Goal: Task Accomplishment & Management: Use online tool/utility

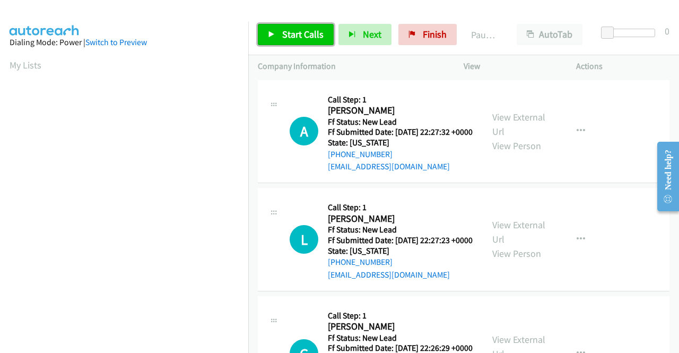
click at [291, 41] on link "Start Calls" at bounding box center [296, 34] width 76 height 21
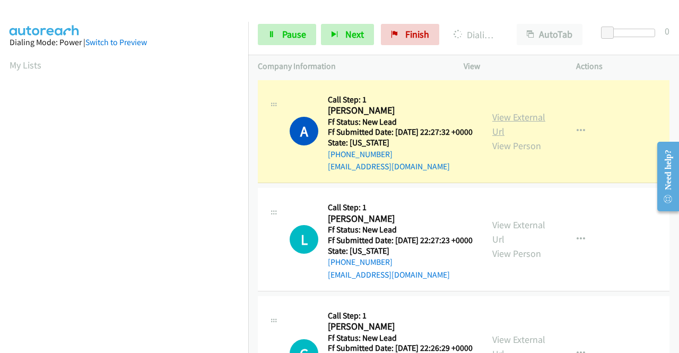
click at [508, 118] on link "View External Url" at bounding box center [518, 124] width 53 height 27
click at [0, 162] on aside "Dialing Mode: Power | Switch to Preview My Lists" at bounding box center [124, 80] width 248 height 587
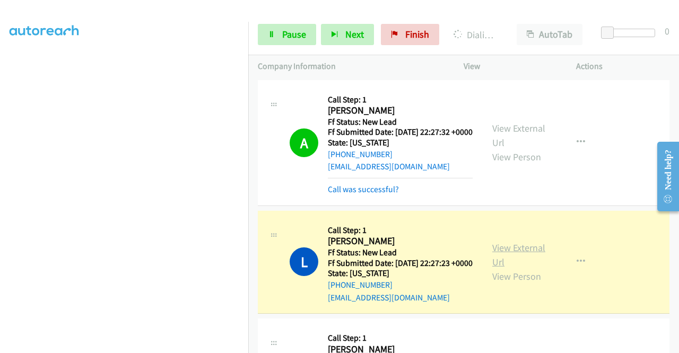
click at [504, 264] on link "View External Url" at bounding box center [518, 254] width 53 height 27
click at [0, 176] on aside "Dialing Mode: Power | Switch to Preview My Lists" at bounding box center [124, 80] width 248 height 587
click at [0, 137] on aside "Dialing Mode: Power | Switch to Preview My Lists" at bounding box center [124, 80] width 248 height 587
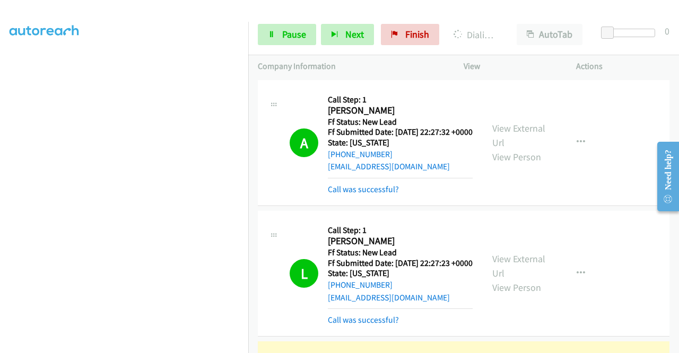
click at [279, 21] on div "Start Calls Pause Next Finish Dialing Georganne Shockey Shockey AutoTab AutoTab…" at bounding box center [463, 34] width 431 height 41
click at [274, 33] on icon at bounding box center [271, 34] width 7 height 7
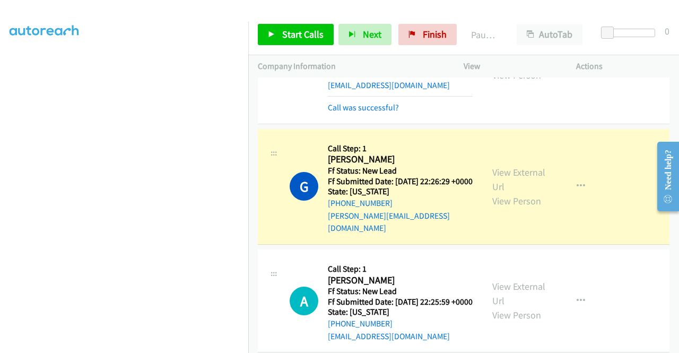
scroll to position [255, 0]
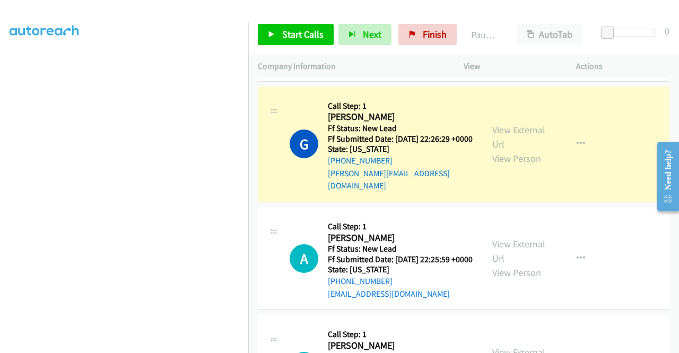
drag, startPoint x: 0, startPoint y: 181, endPoint x: 27, endPoint y: 212, distance: 41.0
click at [0, 181] on aside "Dialing Mode: Power | Switch to Preview My Lists" at bounding box center [124, 80] width 248 height 587
click at [495, 147] on link "View External Url" at bounding box center [518, 137] width 53 height 27
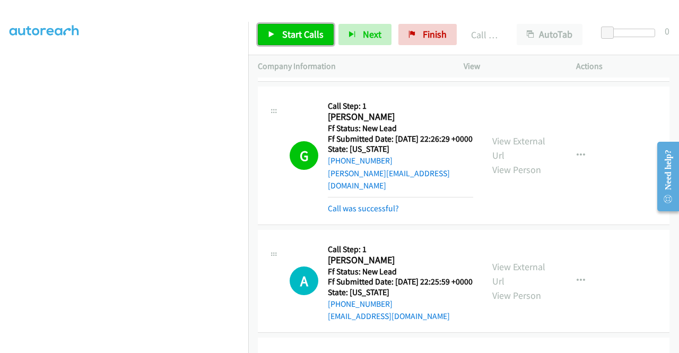
click at [309, 29] on span "Start Calls" at bounding box center [302, 34] width 41 height 12
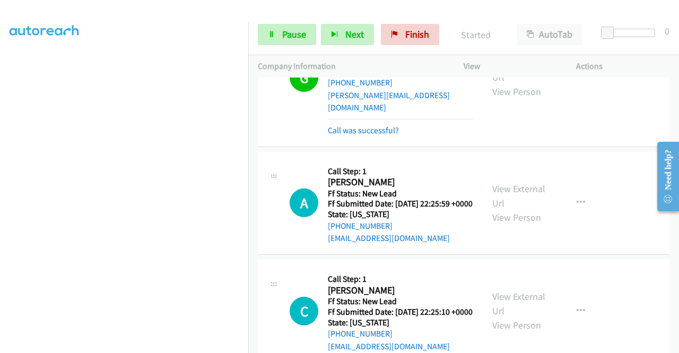
scroll to position [353, 0]
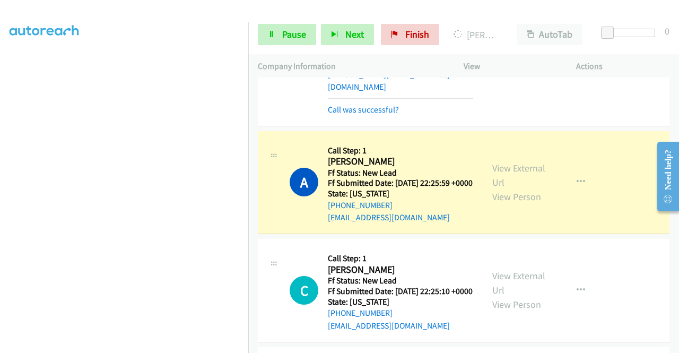
click at [0, 180] on aside "Dialing Mode: Power | Switch to Preview My Lists" at bounding box center [124, 80] width 248 height 587
click at [515, 181] on div "View External Url View Person View External Url Email Schedule/Manage Callback …" at bounding box center [544, 183] width 122 height 84
click at [510, 188] on link "View External Url" at bounding box center [518, 175] width 53 height 27
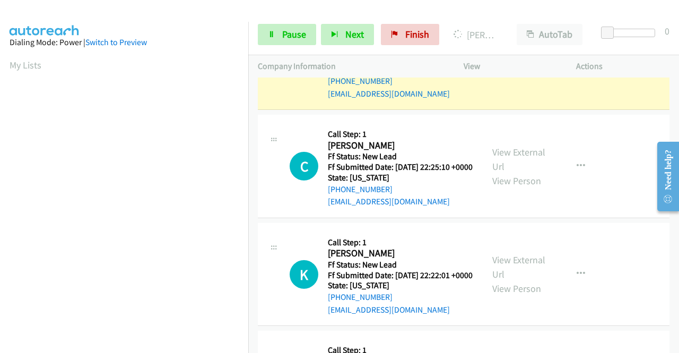
scroll to position [213, 0]
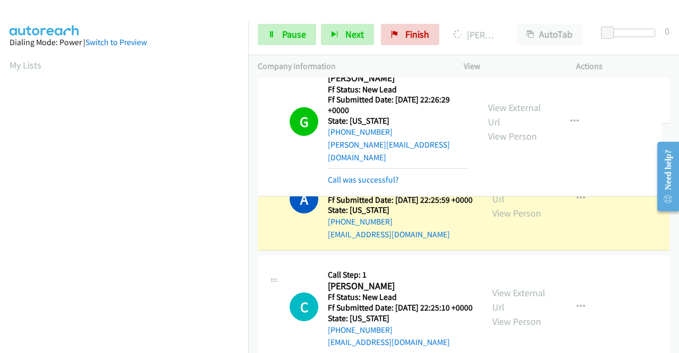
drag, startPoint x: 250, startPoint y: 124, endPoint x: 251, endPoint y: 215, distance: 90.7
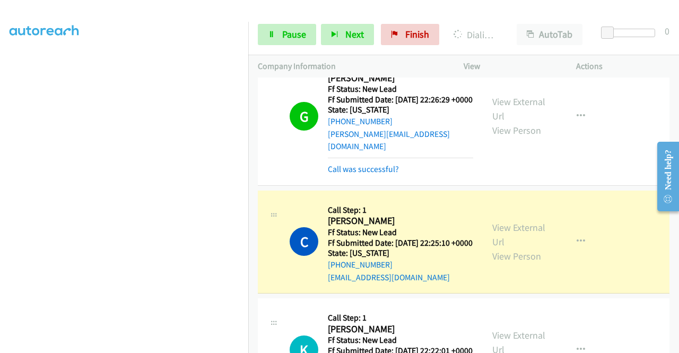
scroll to position [430, 0]
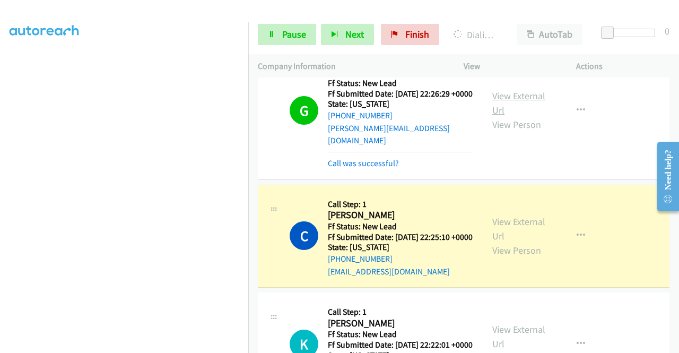
click at [504, 116] on link "View External Url" at bounding box center [518, 103] width 53 height 27
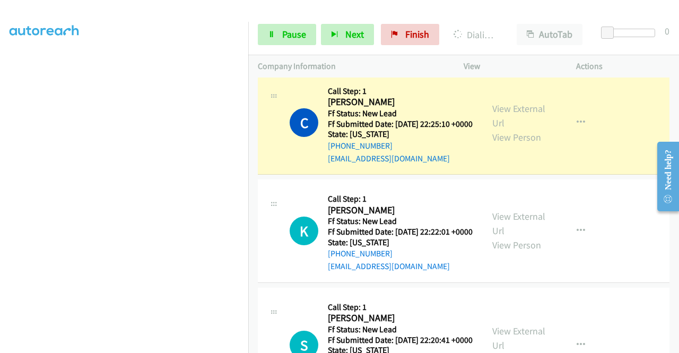
scroll to position [564, 0]
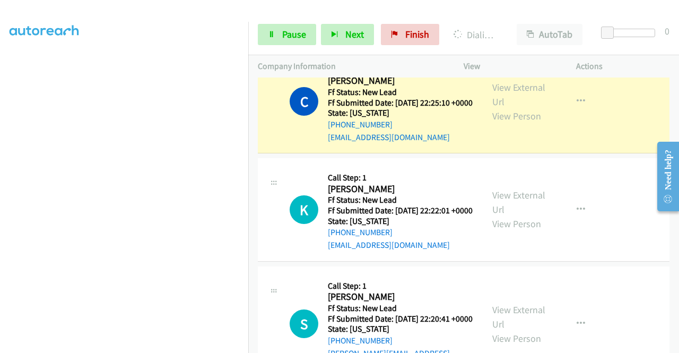
click at [487, 122] on div "View External Url View Person View External Url Email Schedule/Manage Callback …" at bounding box center [544, 102] width 122 height 84
click at [492, 108] on link "View External Url" at bounding box center [518, 94] width 53 height 27
click at [274, 41] on link "Pause" at bounding box center [287, 34] width 58 height 21
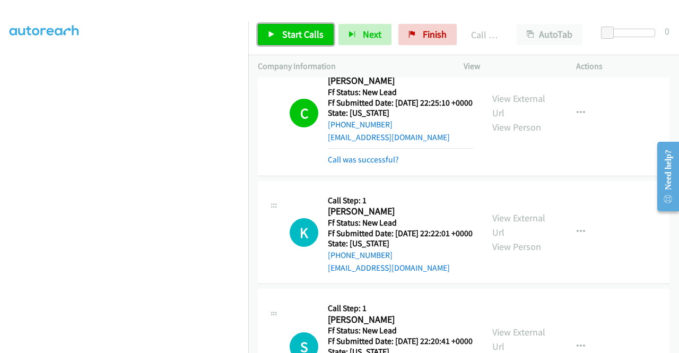
click at [291, 43] on link "Start Calls" at bounding box center [296, 34] width 76 height 21
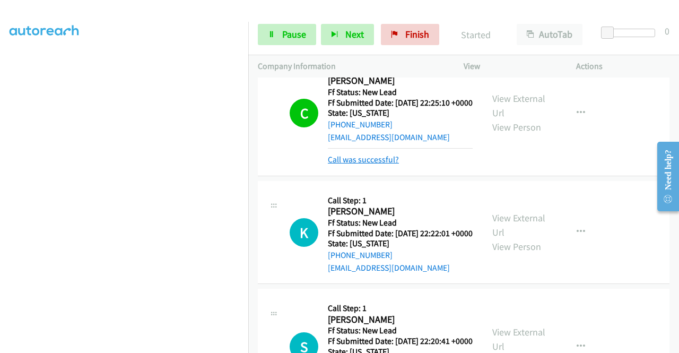
click at [365, 164] on link "Call was successful?" at bounding box center [363, 159] width 71 height 10
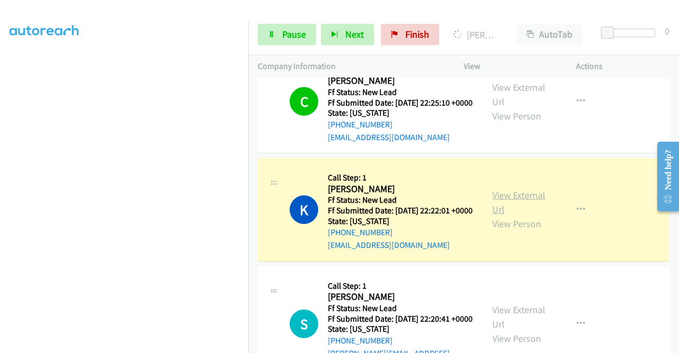
click at [494, 215] on link "View External Url" at bounding box center [518, 202] width 53 height 27
click at [1, 215] on aside "Dialing Mode: Power | Switch to Preview My Lists" at bounding box center [124, 80] width 248 height 587
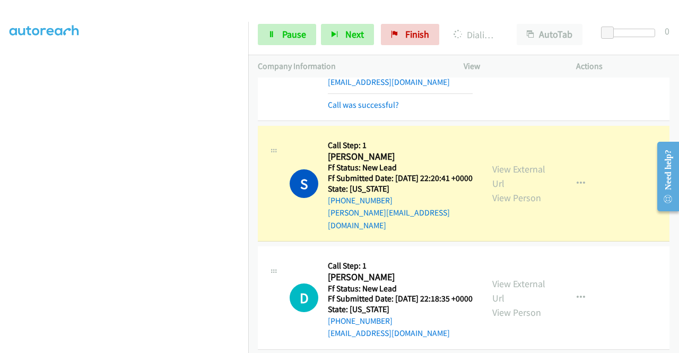
scroll to position [749, 0]
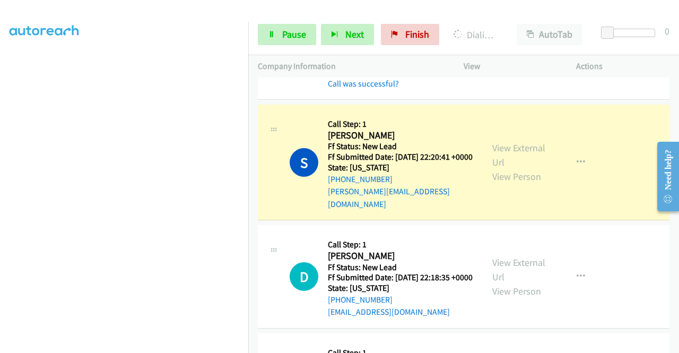
click at [524, 186] on div "View External Url View Person View External Url Email Schedule/Manage Callback …" at bounding box center [544, 162] width 122 height 96
click at [511, 168] on link "View External Url" at bounding box center [518, 155] width 53 height 27
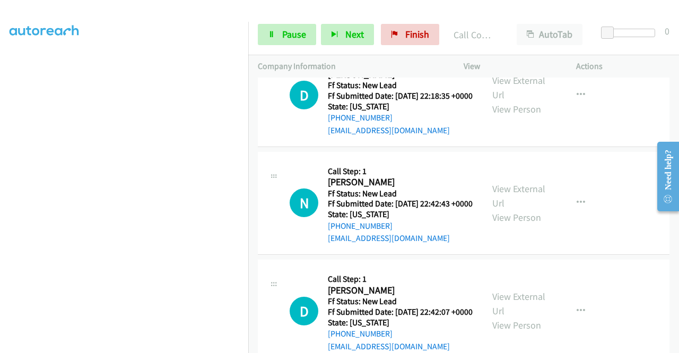
scroll to position [951, 0]
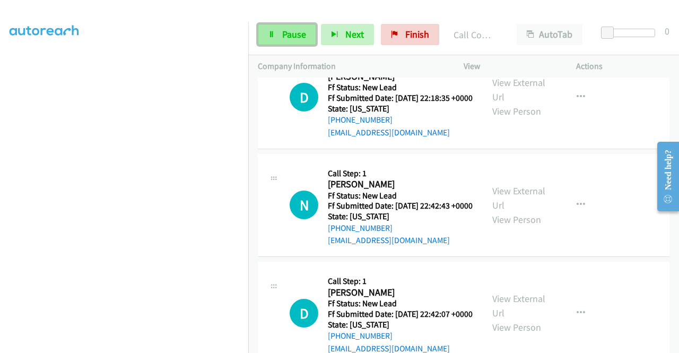
click at [289, 32] on span "Pause" at bounding box center [294, 34] width 24 height 12
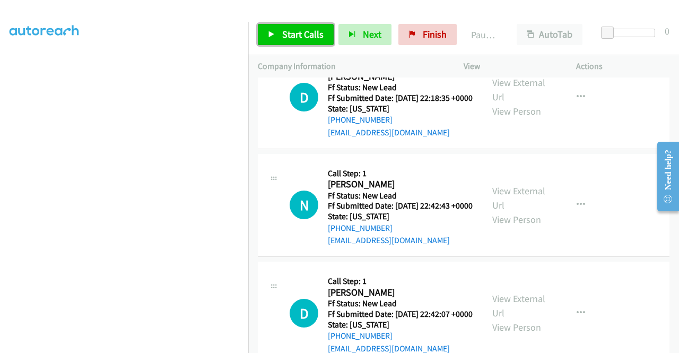
click at [289, 32] on span "Start Calls" at bounding box center [302, 34] width 41 height 12
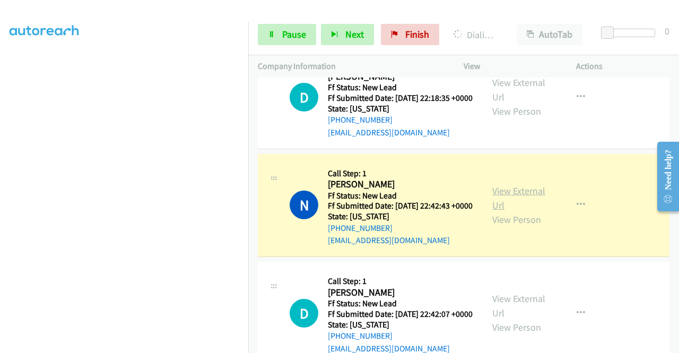
click at [503, 211] on link "View External Url" at bounding box center [518, 198] width 53 height 27
click at [280, 37] on link "Pause" at bounding box center [287, 34] width 58 height 21
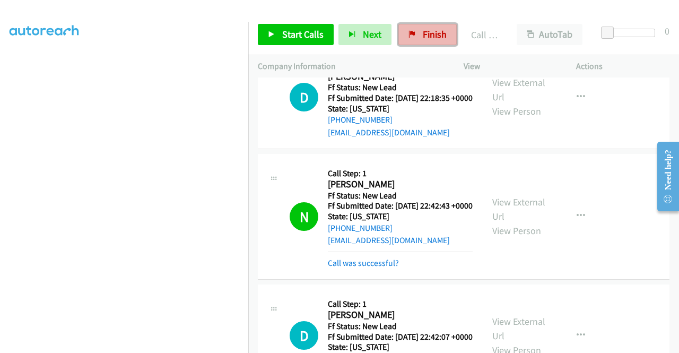
click at [434, 38] on span "Finish" at bounding box center [435, 34] width 24 height 12
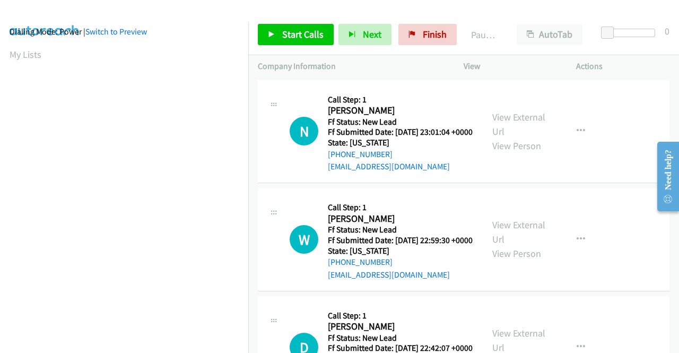
scroll to position [10, 0]
click at [327, 32] on link "Start Calls" at bounding box center [296, 34] width 76 height 21
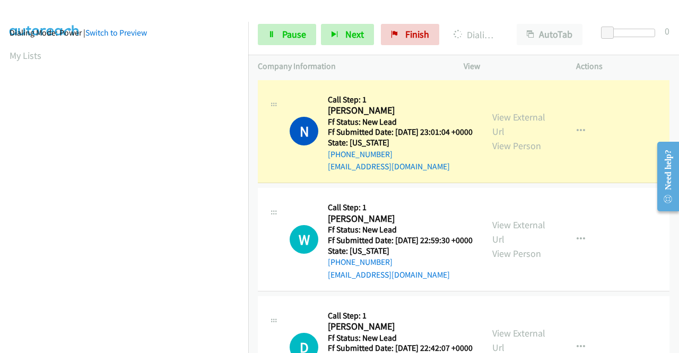
click at [502, 130] on div "View External Url View Person" at bounding box center [519, 131] width 55 height 43
click at [502, 122] on link "View External Url" at bounding box center [518, 124] width 53 height 27
drag, startPoint x: 0, startPoint y: 142, endPoint x: 13, endPoint y: 154, distance: 17.6
click at [0, 142] on aside "Dialing Mode: Power | Switch to Preview My Lists" at bounding box center [124, 80] width 248 height 587
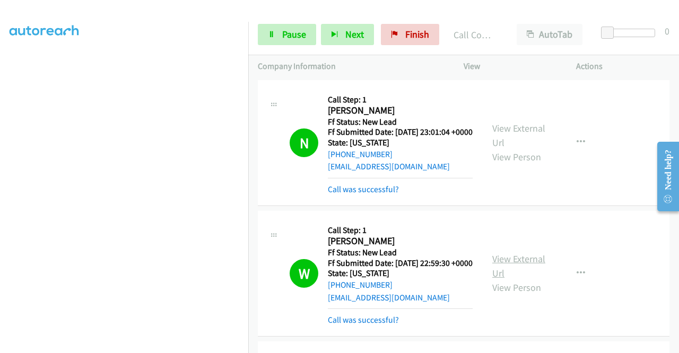
click at [500, 275] on link "View External Url" at bounding box center [518, 266] width 53 height 27
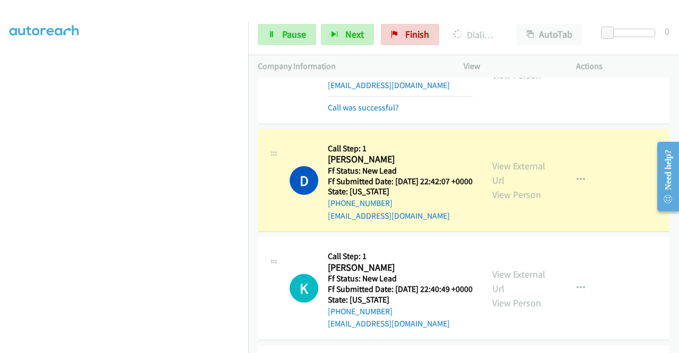
scroll to position [255, 0]
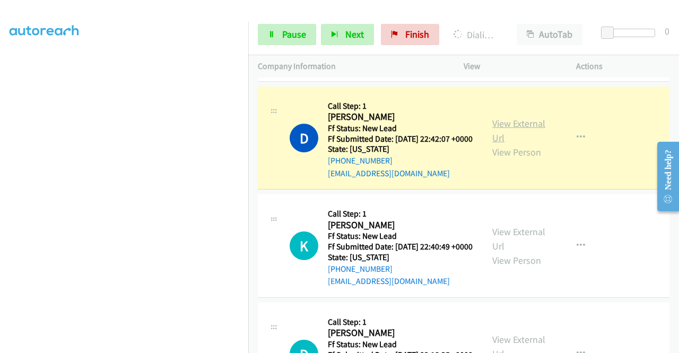
click at [499, 142] on link "View External Url" at bounding box center [518, 130] width 53 height 27
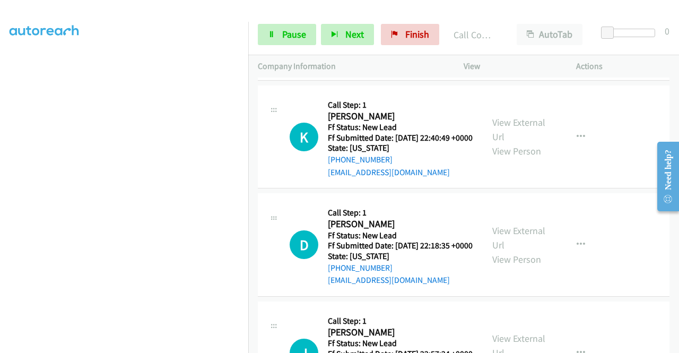
scroll to position [396, 0]
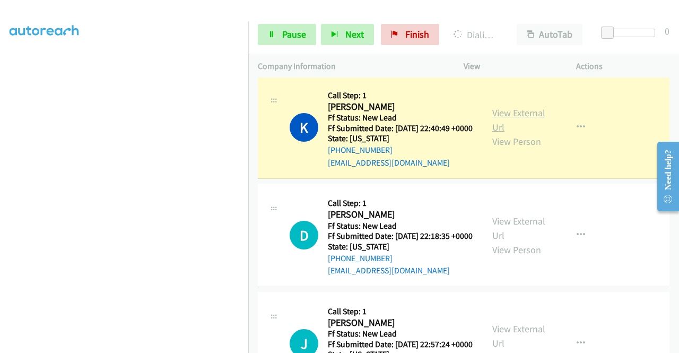
click at [507, 133] on link "View External Url" at bounding box center [518, 120] width 53 height 27
click at [286, 33] on span "Pause" at bounding box center [294, 34] width 24 height 12
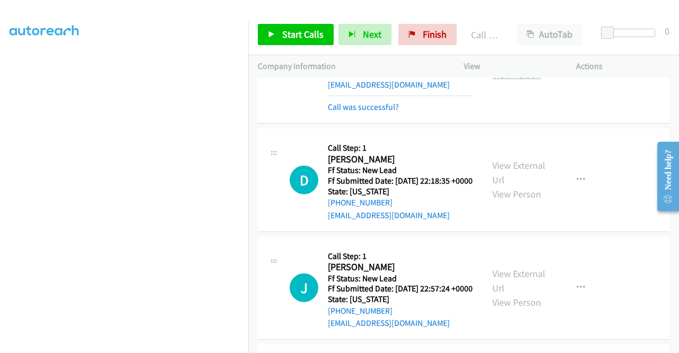
scroll to position [480, 0]
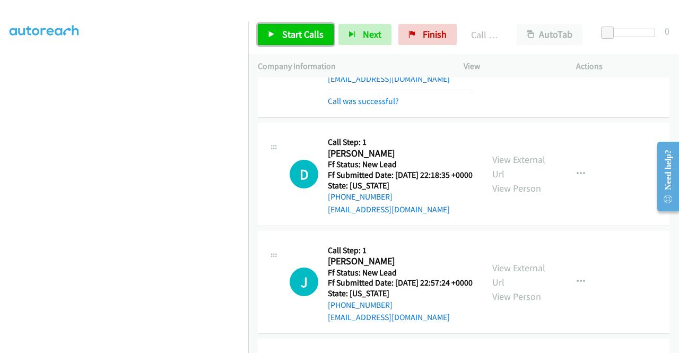
click at [299, 36] on span "Start Calls" at bounding box center [302, 34] width 41 height 12
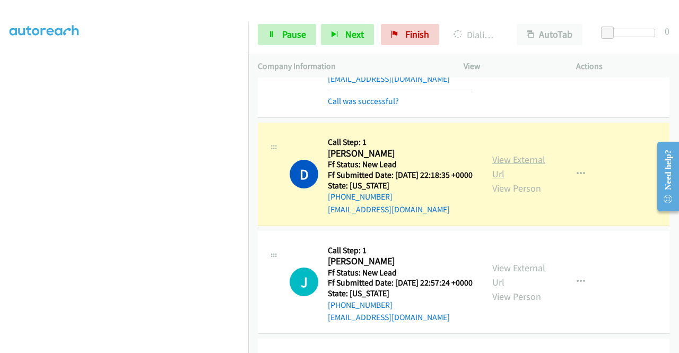
click at [492, 180] on link "View External Url" at bounding box center [518, 166] width 53 height 27
click at [0, 120] on aside "Dialing Mode: Power | Switch to Preview My Lists" at bounding box center [124, 80] width 248 height 587
click at [275, 30] on link "Pause" at bounding box center [287, 34] width 58 height 21
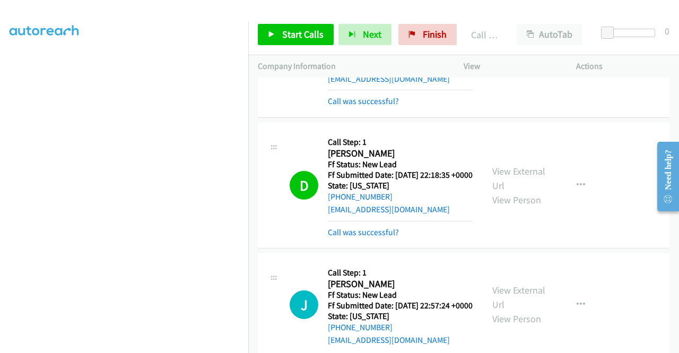
click at [365, 239] on div "Call was successful?" at bounding box center [400, 232] width 145 height 13
click at [367, 237] on link "Call was successful?" at bounding box center [363, 232] width 71 height 10
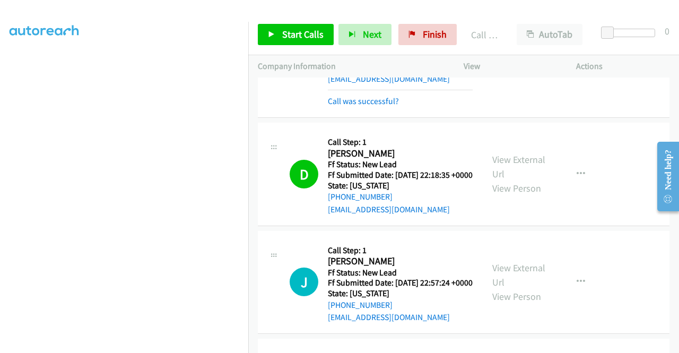
click at [288, 22] on div "Start Calls Pause Next Finish Call Completed AutoTab AutoTab 0" at bounding box center [463, 34] width 431 height 41
click at [286, 25] on link "Start Calls" at bounding box center [296, 34] width 76 height 21
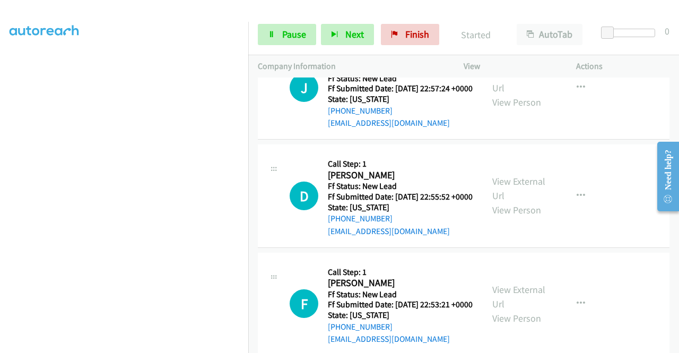
scroll to position [678, 0]
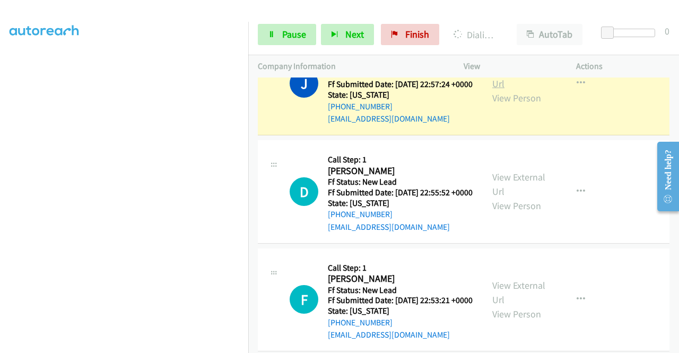
click at [504, 90] on link "View External Url" at bounding box center [518, 76] width 53 height 27
click at [0, 172] on aside "Dialing Mode: Power | Switch to Preview My Lists" at bounding box center [124, 80] width 248 height 587
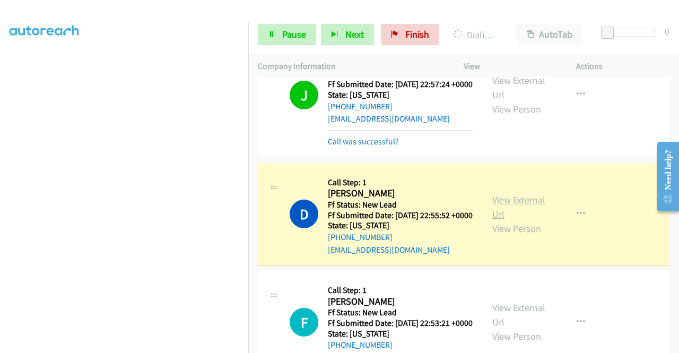
click at [508, 220] on link "View External Url" at bounding box center [518, 207] width 53 height 27
click at [0, 167] on aside "Dialing Mode: Power | Switch to Preview My Lists" at bounding box center [124, 80] width 248 height 587
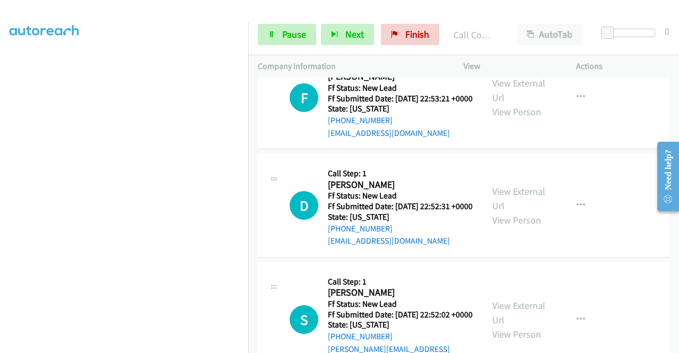
scroll to position [946, 0]
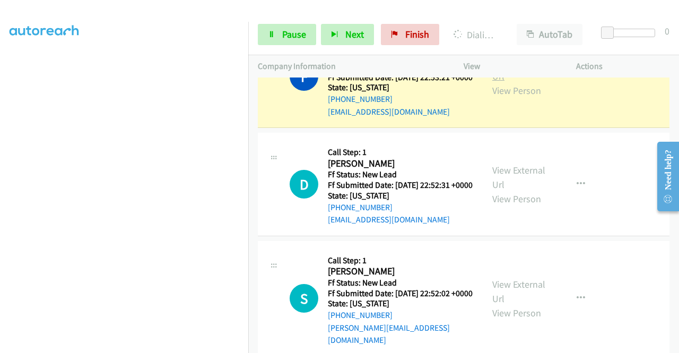
click at [499, 82] on link "View External Url" at bounding box center [518, 69] width 53 height 27
click at [303, 28] on link "Pause" at bounding box center [287, 34] width 58 height 21
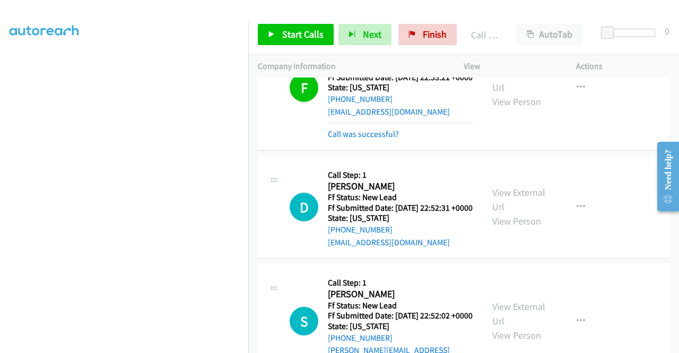
click at [285, 14] on div at bounding box center [334, 20] width 669 height 41
click at [278, 33] on link "Start Calls" at bounding box center [296, 34] width 76 height 21
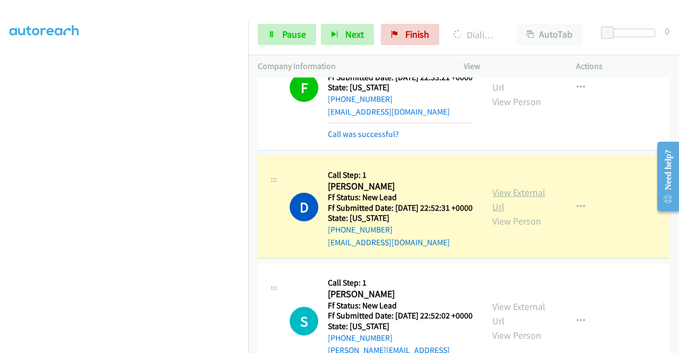
click at [520, 213] on link "View External Url" at bounding box center [518, 199] width 53 height 27
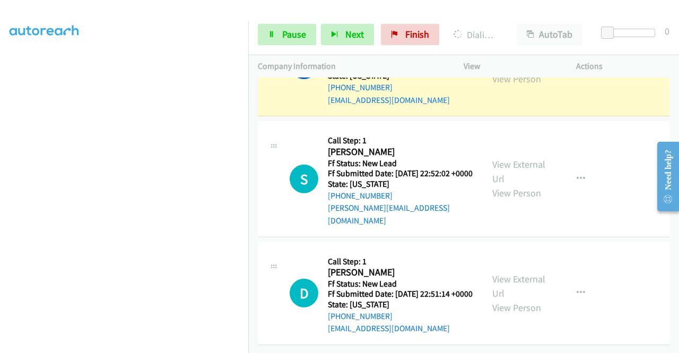
scroll to position [1109, 0]
click at [0, 155] on aside "Dialing Mode: Power | Switch to Preview My Lists" at bounding box center [124, 80] width 248 height 587
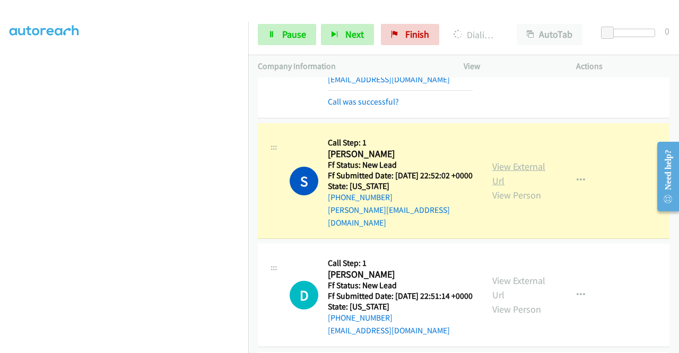
click at [502, 187] on link "View External Url" at bounding box center [518, 173] width 53 height 27
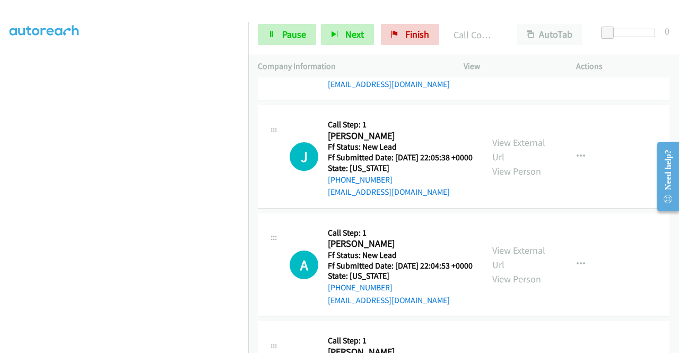
scroll to position [1381, 0]
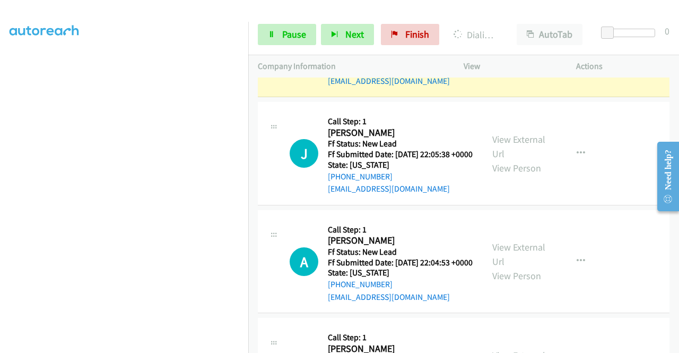
click at [503, 51] on link "View External Url" at bounding box center [518, 38] width 53 height 27
click at [248, 208] on td "J Callback Scheduled Call Step: 1 Jailyn Kendrick America/Denver Ff Status: New…" at bounding box center [463, 154] width 431 height 108
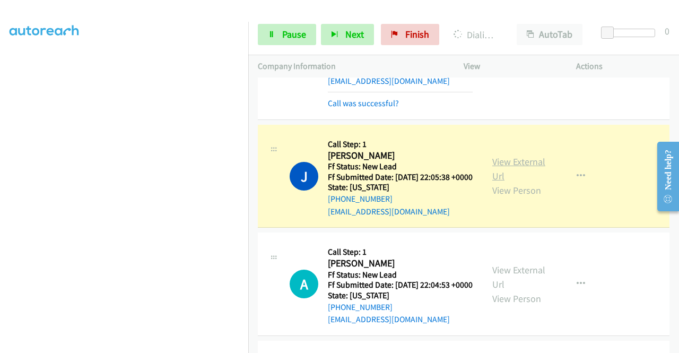
click at [503, 182] on link "View External Url" at bounding box center [518, 168] width 53 height 27
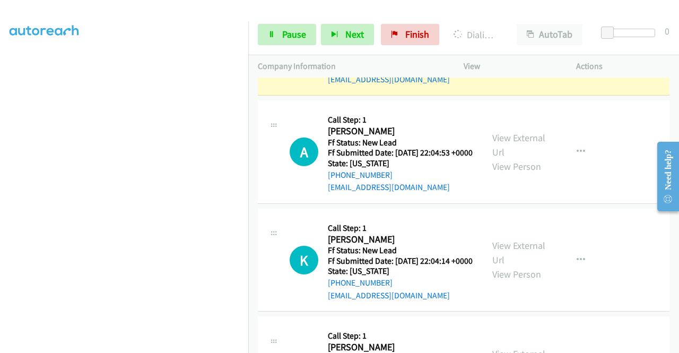
scroll to position [1520, 0]
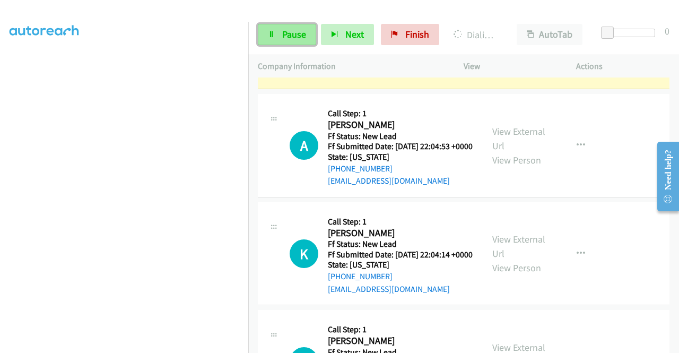
click at [292, 31] on span "Pause" at bounding box center [294, 34] width 24 height 12
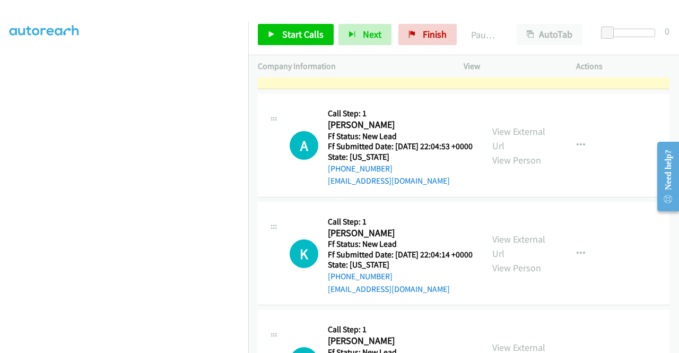
scroll to position [242, 0]
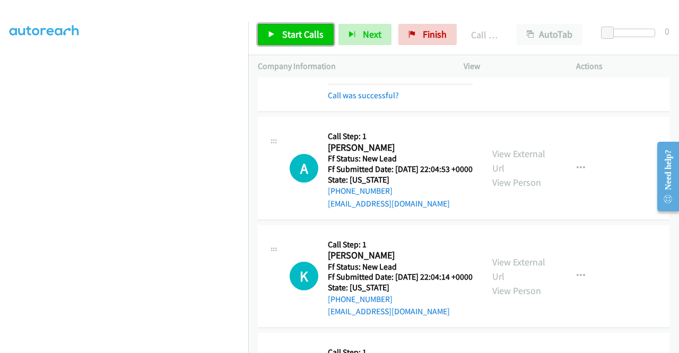
click at [288, 28] on span "Start Calls" at bounding box center [302, 34] width 41 height 12
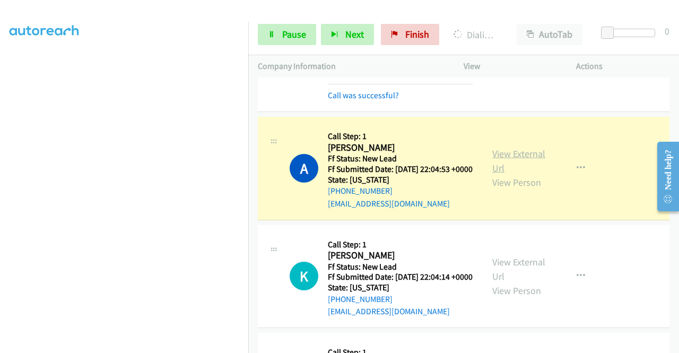
click at [504, 174] on link "View External Url" at bounding box center [518, 160] width 53 height 27
click at [8, 177] on aside "Dialing Mode: Power | Switch to Preview My Lists" at bounding box center [124, 80] width 248 height 587
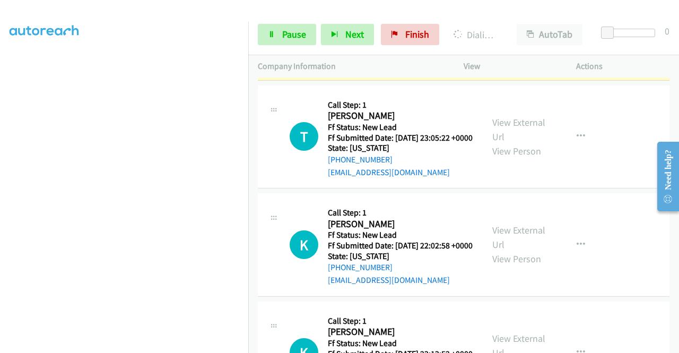
scroll to position [1803, 0]
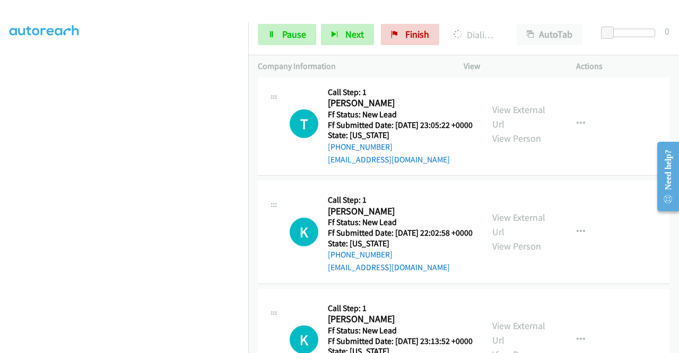
click at [520, 37] on div "View External Url View Person" at bounding box center [519, 15] width 55 height 43
click at [512, 22] on link "View External Url" at bounding box center [518, 8] width 53 height 27
click at [275, 40] on link "Pause" at bounding box center [287, 34] width 58 height 21
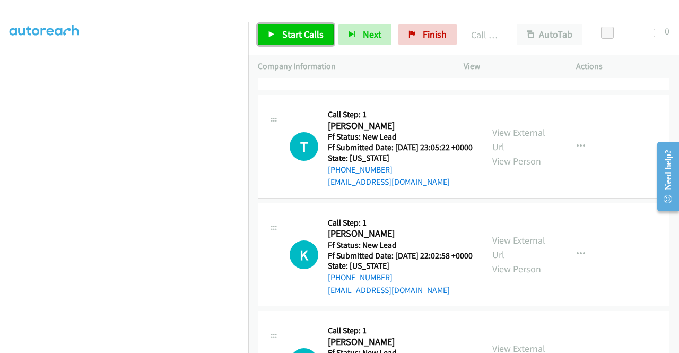
click at [288, 33] on span "Start Calls" at bounding box center [302, 34] width 41 height 12
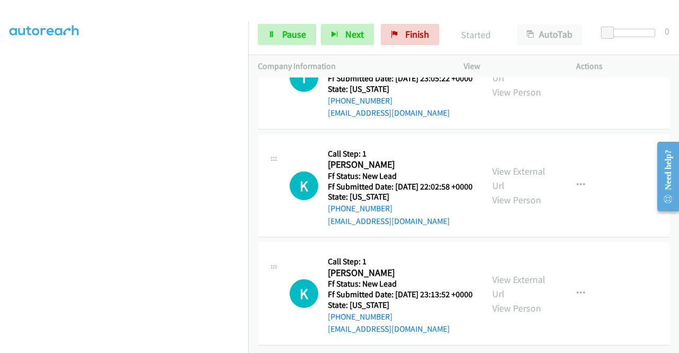
scroll to position [1944, 0]
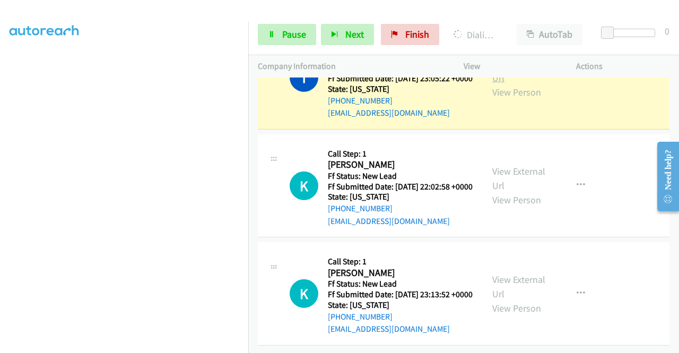
click at [514, 84] on link "View External Url" at bounding box center [518, 70] width 53 height 27
drag, startPoint x: 0, startPoint y: 201, endPoint x: 14, endPoint y: 208, distance: 15.9
click at [0, 201] on aside "Dialing Mode: Power | Switch to Preview My Lists" at bounding box center [124, 80] width 248 height 587
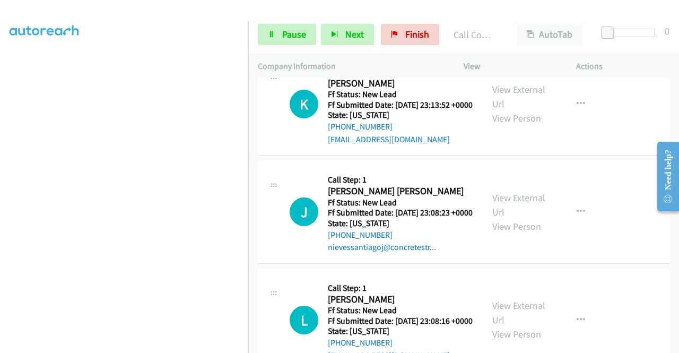
scroll to position [2095, 0]
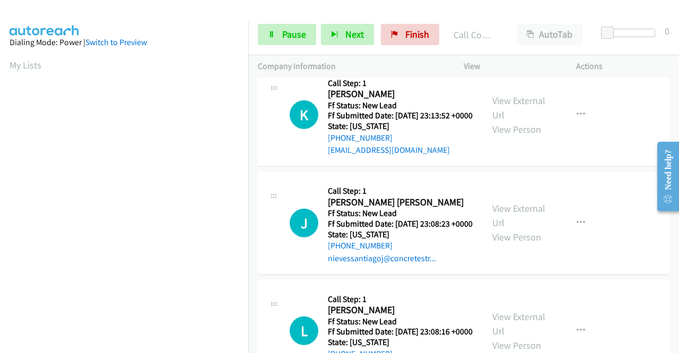
click at [303, 48] on div "Start Calls Pause Next Finish Call Completed AutoTab AutoTab 0" at bounding box center [463, 34] width 431 height 41
click at [288, 33] on span "Pause" at bounding box center [294, 34] width 24 height 12
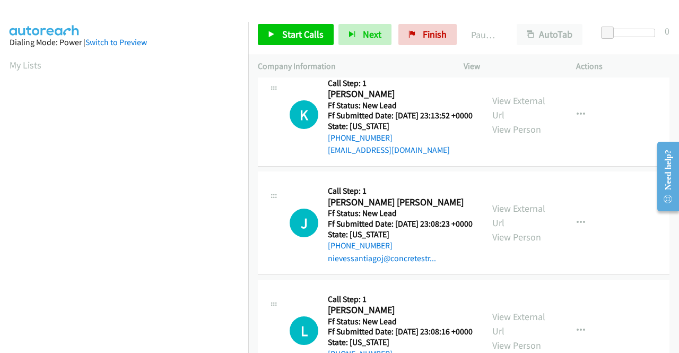
click at [288, 33] on div "Start Calls Pause Next Finish" at bounding box center [360, 34] width 204 height 21
click at [293, 34] on span "Start Calls" at bounding box center [302, 34] width 41 height 12
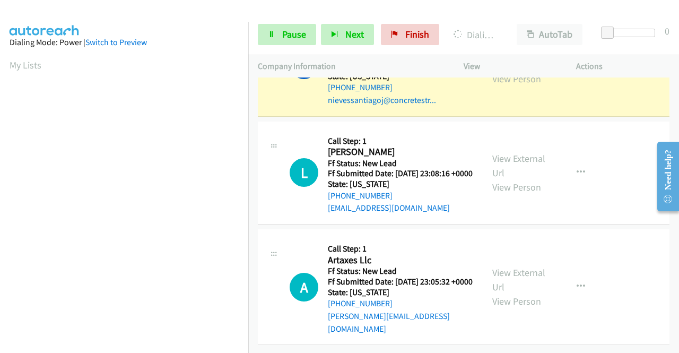
scroll to position [2314, 0]
click at [532, 71] on link "View External Url" at bounding box center [518, 57] width 53 height 27
click at [283, 47] on div "Start Calls Pause Next Finish Dialing Juan Javier Nieves Santiago AutoTab AutoT…" at bounding box center [463, 34] width 431 height 41
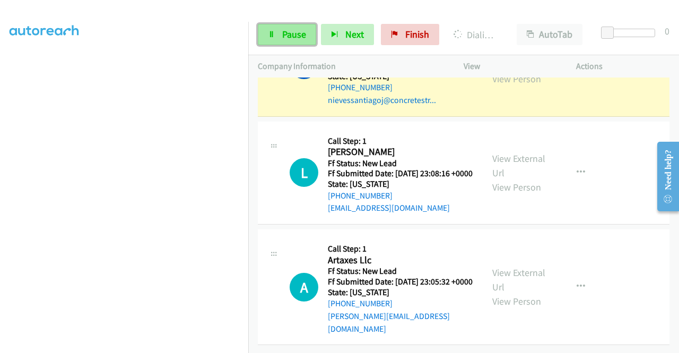
click at [282, 31] on span "Pause" at bounding box center [294, 34] width 24 height 12
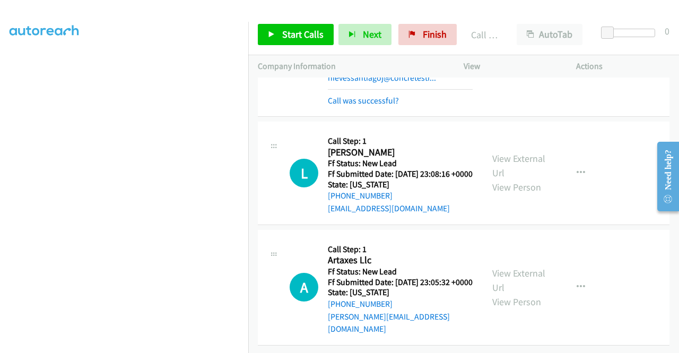
click at [342, 107] on div "Call was successful?" at bounding box center [400, 100] width 145 height 13
click at [344, 106] on link "Call was successful?" at bounding box center [363, 100] width 71 height 10
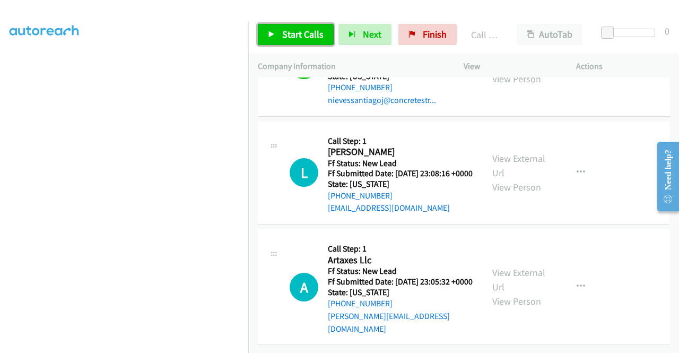
click at [295, 38] on span "Start Calls" at bounding box center [302, 34] width 41 height 12
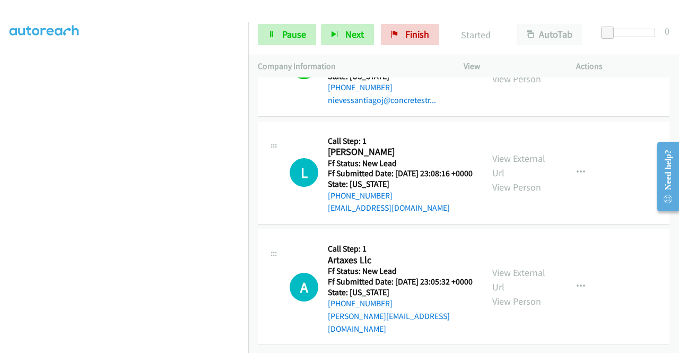
scroll to position [2439, 0]
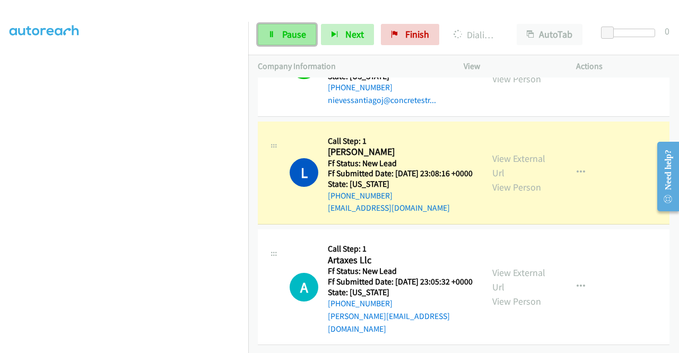
click at [290, 35] on span "Pause" at bounding box center [294, 34] width 24 height 12
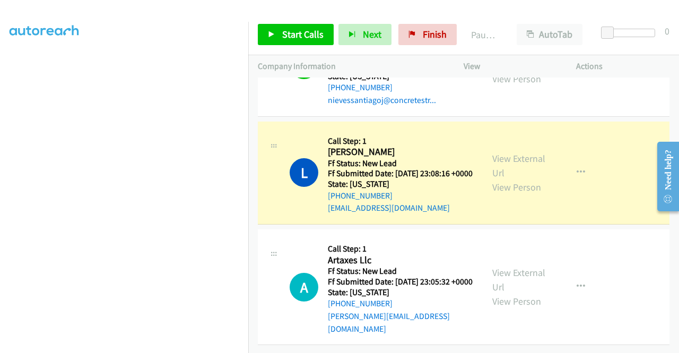
click at [504, 154] on div "View External Url View Person" at bounding box center [519, 172] width 55 height 43
click at [506, 152] on link "View External Url" at bounding box center [518, 165] width 53 height 27
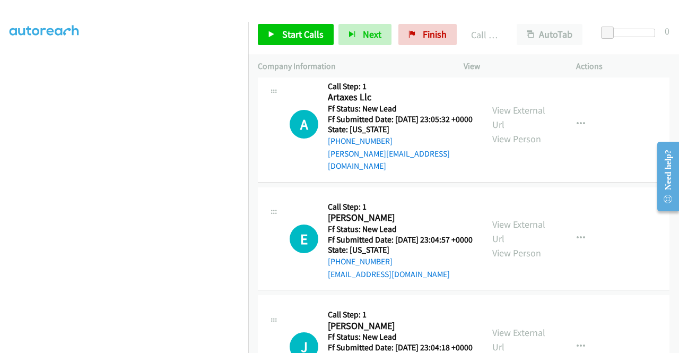
click at [368, 50] on link "Call was successful?" at bounding box center [363, 45] width 71 height 10
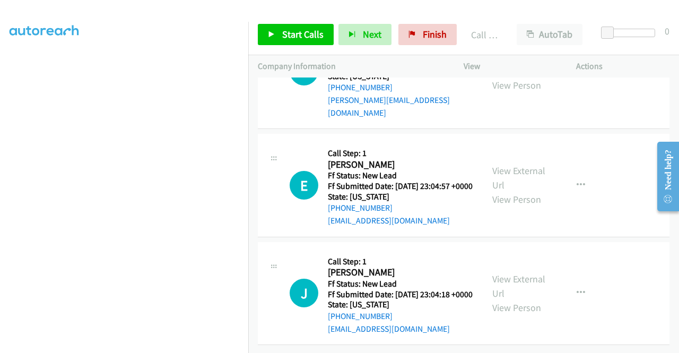
scroll to position [2554, 0]
click at [307, 37] on span "Start Calls" at bounding box center [302, 34] width 41 height 12
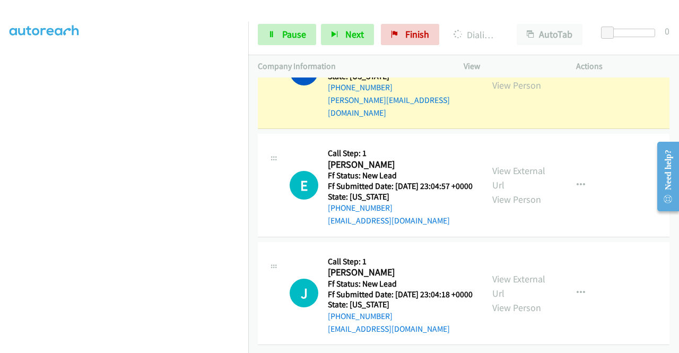
click at [508, 77] on link "View External Url" at bounding box center [518, 63] width 53 height 27
drag, startPoint x: 0, startPoint y: 168, endPoint x: 14, endPoint y: 177, distance: 16.9
click at [0, 168] on aside "Dialing Mode: Power | Switch to Preview My Lists" at bounding box center [124, 80] width 248 height 587
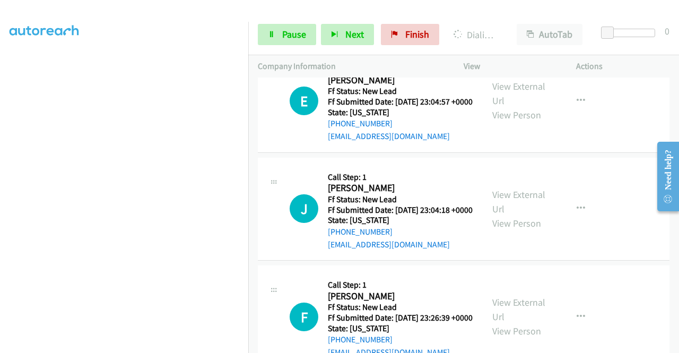
click at [176, 345] on section at bounding box center [124, 101] width 229 height 508
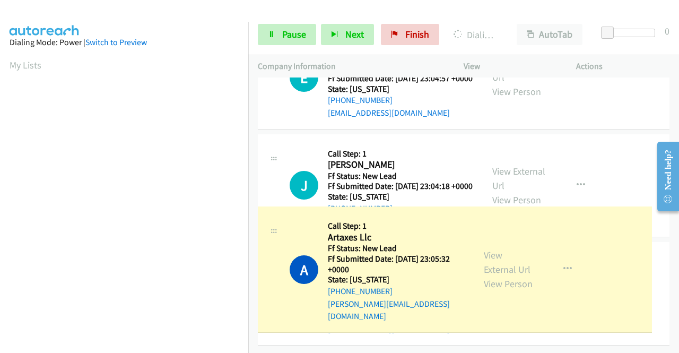
drag, startPoint x: 248, startPoint y: 202, endPoint x: 245, endPoint y: 222, distance: 19.9
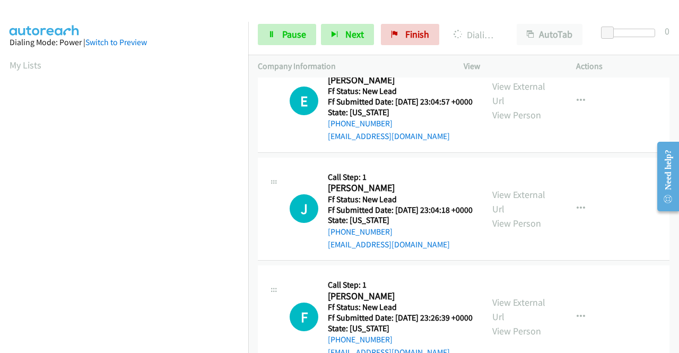
scroll to position [242, 0]
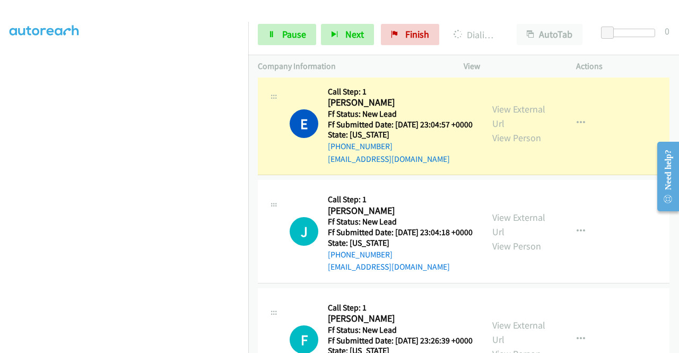
click at [492, 145] on div "View External Url View Person" at bounding box center [519, 123] width 55 height 43
click at [500, 129] on link "View External Url" at bounding box center [518, 116] width 53 height 27
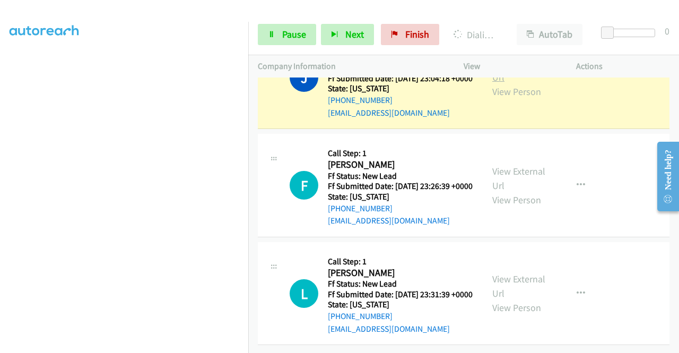
click at [496, 83] on link "View External Url" at bounding box center [518, 70] width 53 height 27
click at [0, 183] on aside "Dialing Mode: Power | Switch to Preview My Lists" at bounding box center [124, 80] width 248 height 587
click at [279, 30] on link "Pause" at bounding box center [287, 34] width 58 height 21
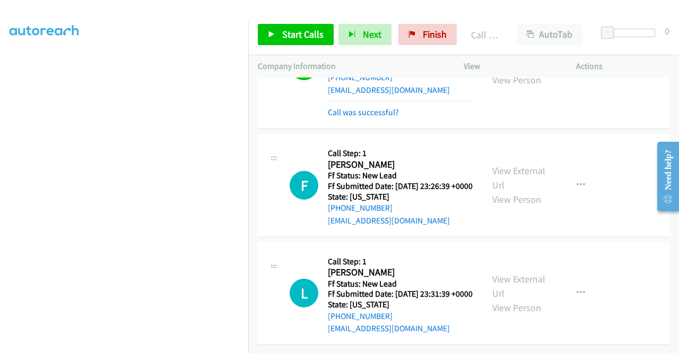
scroll to position [2979, 0]
click at [454, 192] on h5 "State: California" at bounding box center [400, 197] width 145 height 11
click at [283, 25] on link "Start Calls" at bounding box center [296, 34] width 76 height 21
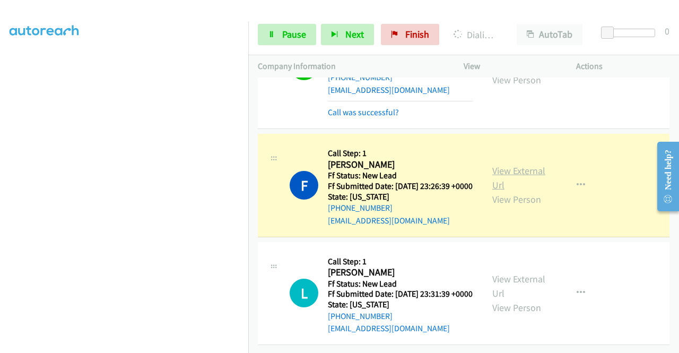
click at [506, 164] on link "View External Url" at bounding box center [518, 177] width 53 height 27
click at [0, 151] on aside "Dialing Mode: Power | Switch to Preview My Lists" at bounding box center [124, 80] width 248 height 587
click at [273, 33] on icon at bounding box center [271, 34] width 7 height 7
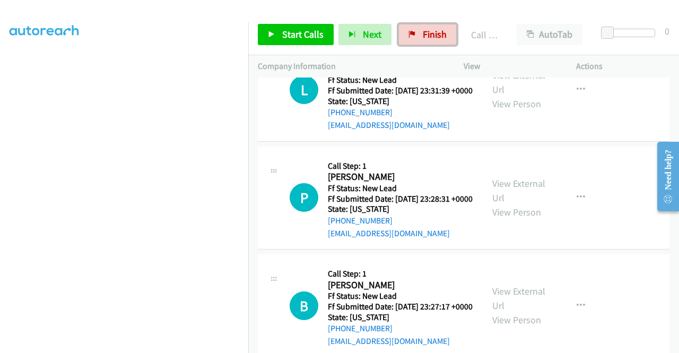
click at [439, 33] on span "Finish" at bounding box center [435, 34] width 24 height 12
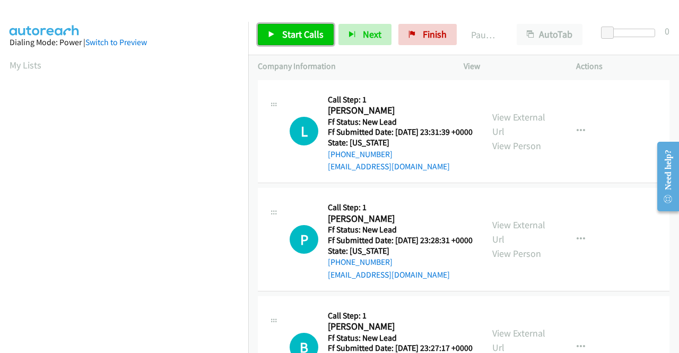
click at [306, 36] on span "Start Calls" at bounding box center [302, 34] width 41 height 12
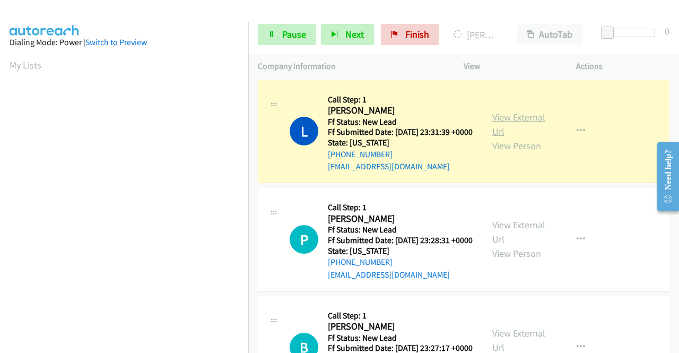
click at [498, 126] on link "View External Url" at bounding box center [518, 124] width 53 height 27
drag, startPoint x: 0, startPoint y: 152, endPoint x: 13, endPoint y: 167, distance: 19.5
click at [0, 152] on aside "Dialing Mode: Power | Switch to Preview My Lists" at bounding box center [124, 80] width 248 height 587
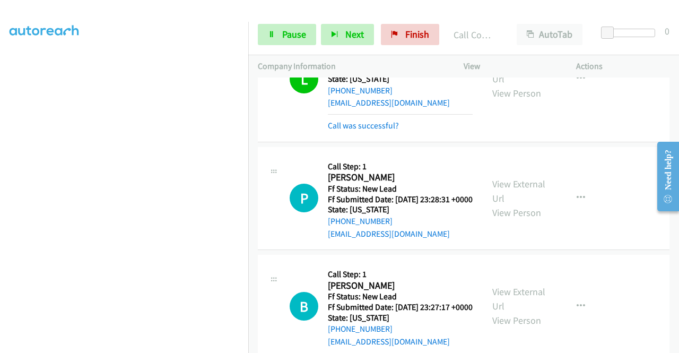
scroll to position [75, 0]
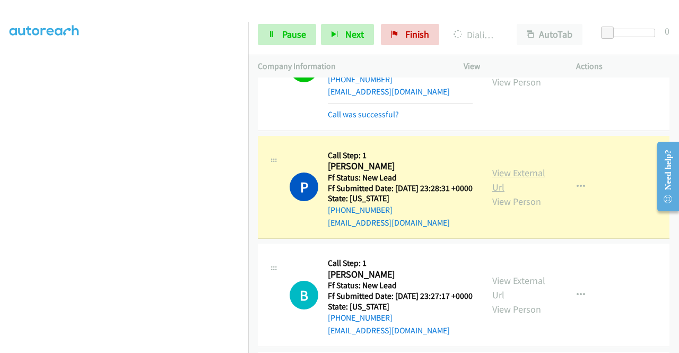
click at [510, 182] on link "View External Url" at bounding box center [518, 180] width 53 height 27
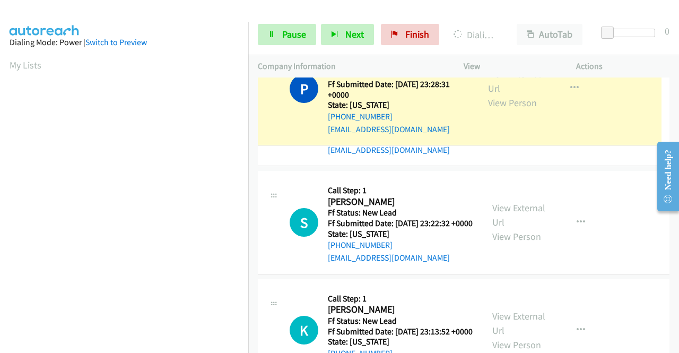
scroll to position [47, 0]
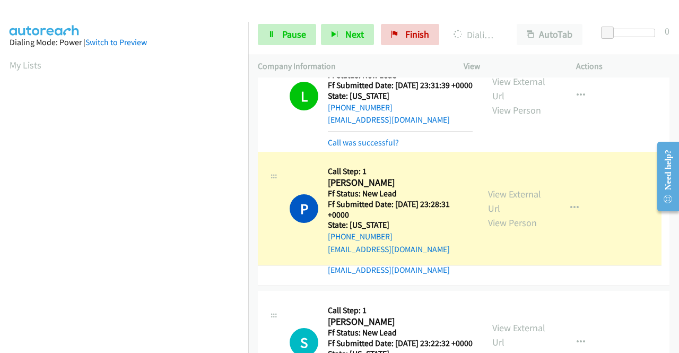
drag, startPoint x: 248, startPoint y: 82, endPoint x: 246, endPoint y: 180, distance: 98.2
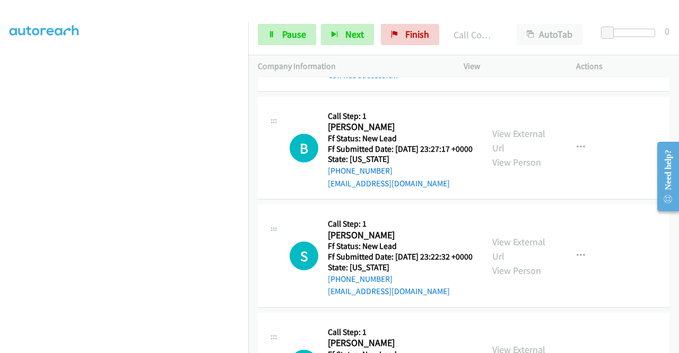
scroll to position [266, 0]
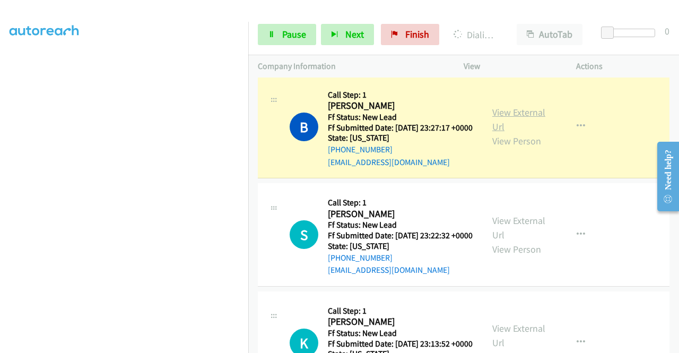
click at [505, 133] on link "View External Url" at bounding box center [518, 119] width 53 height 27
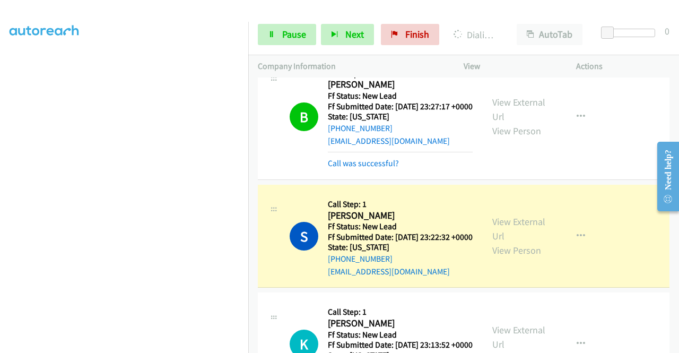
scroll to position [386, 0]
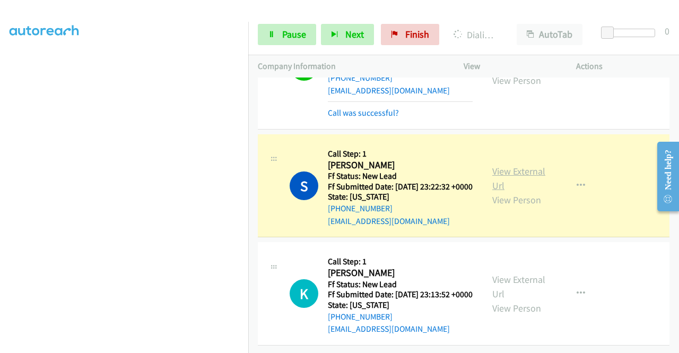
click at [499, 165] on link "View External Url" at bounding box center [518, 178] width 53 height 27
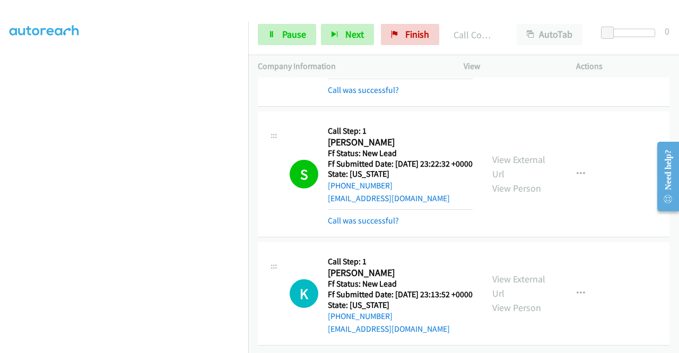
scroll to position [419, 0]
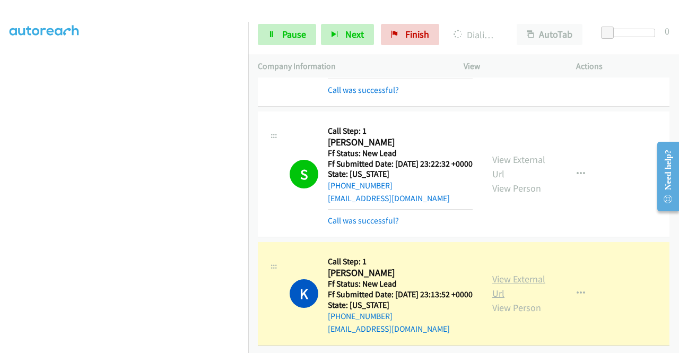
click at [497, 273] on link "View External Url" at bounding box center [518, 286] width 53 height 27
click at [249, 132] on td "S Callback Scheduled Call Step: 1 Sarah Butler America/New_York Ff Status: New …" at bounding box center [463, 174] width 431 height 130
click at [248, 153] on nav "Dialing Mode: Power | Switch to Preview My Lists" at bounding box center [124, 198] width 249 height 353
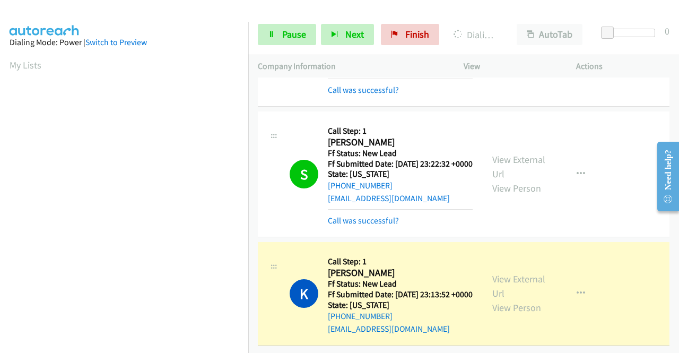
scroll to position [242, 0]
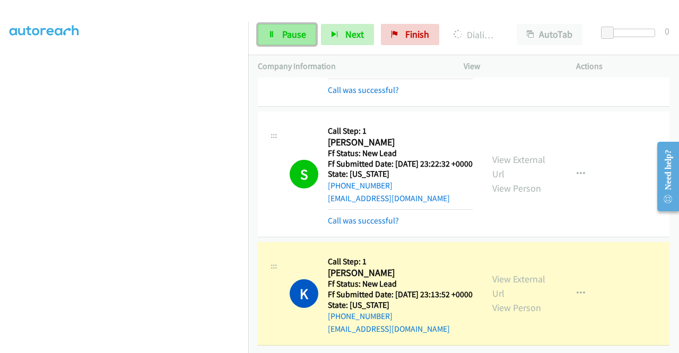
click at [288, 43] on link "Pause" at bounding box center [287, 34] width 58 height 21
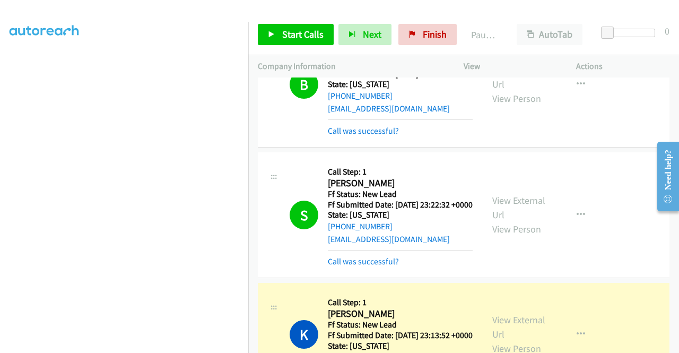
scroll to position [419, 0]
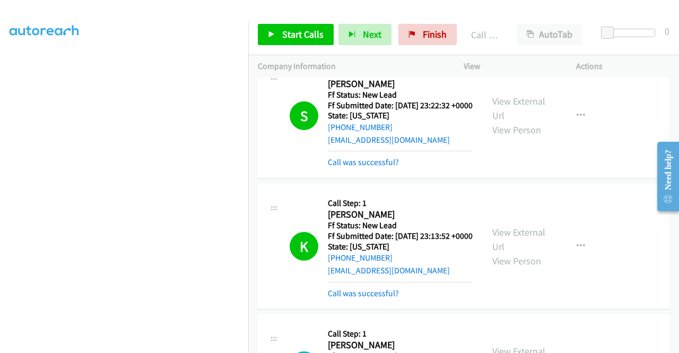
click at [659, 257] on div "K Callback Scheduled Call Step: 1 Kirsten Welsh America/New_York Ff Status: New…" at bounding box center [464, 247] width 412 height 126
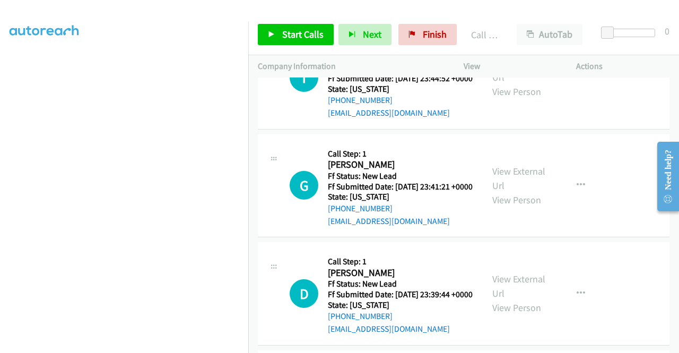
scroll to position [735, 0]
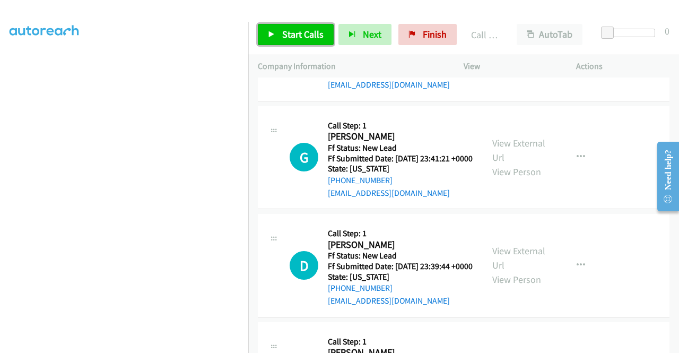
click at [296, 29] on span "Start Calls" at bounding box center [302, 34] width 41 height 12
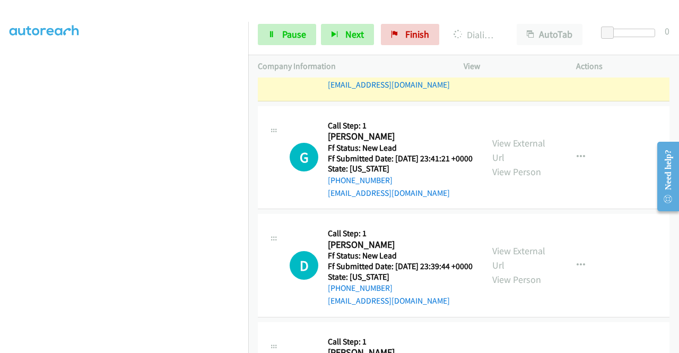
click at [510, 71] on div "View External Url View Person" at bounding box center [519, 49] width 55 height 43
click at [505, 55] on link "View External Url" at bounding box center [518, 42] width 53 height 27
click at [0, 158] on aside "Dialing Mode: Power | Switch to Preview My Lists" at bounding box center [124, 80] width 248 height 587
click at [248, 104] on td "T Callback Scheduled Call Step: 1 Tammy Eng America/New_York Ff Status: New Lea…" at bounding box center [463, 50] width 431 height 108
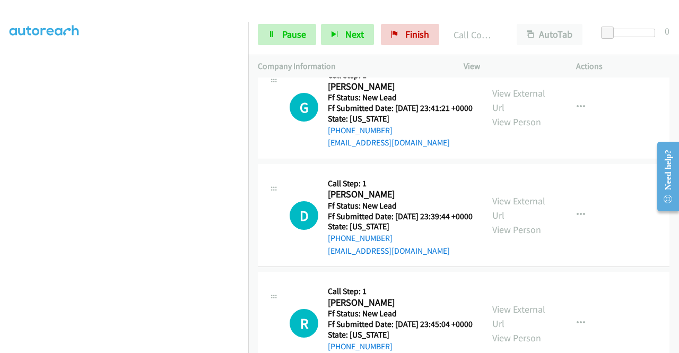
scroll to position [854, 0]
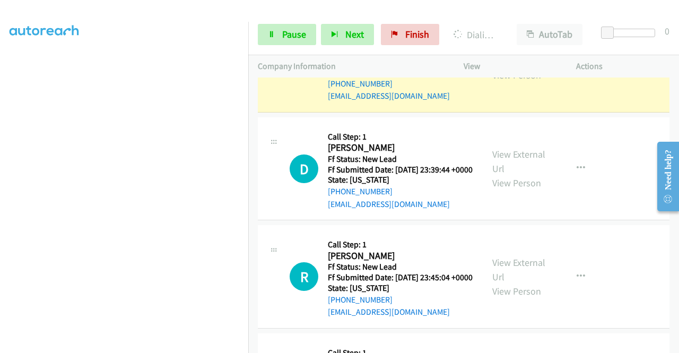
click at [519, 67] on link "View External Url" at bounding box center [518, 53] width 53 height 27
click at [273, 44] on link "Pause" at bounding box center [287, 34] width 58 height 21
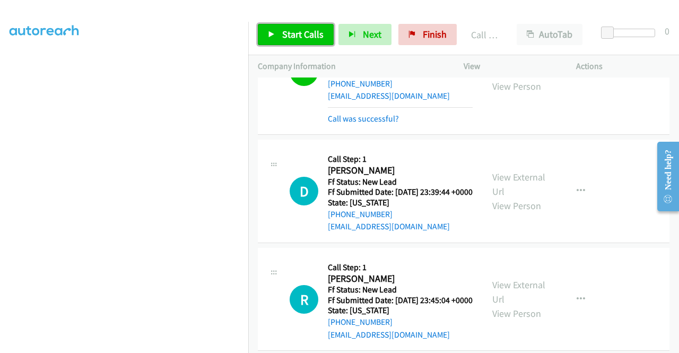
click at [269, 31] on icon at bounding box center [271, 34] width 7 height 7
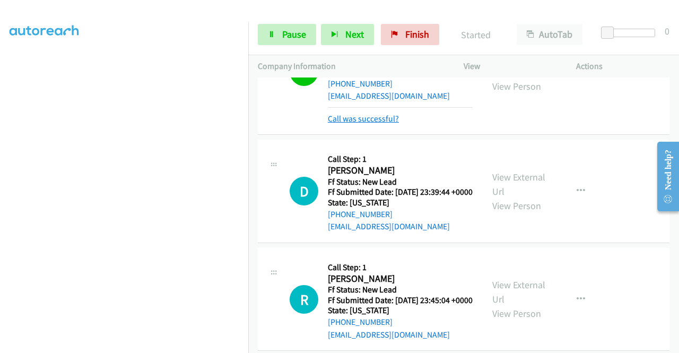
click at [366, 124] on link "Call was successful?" at bounding box center [363, 119] width 71 height 10
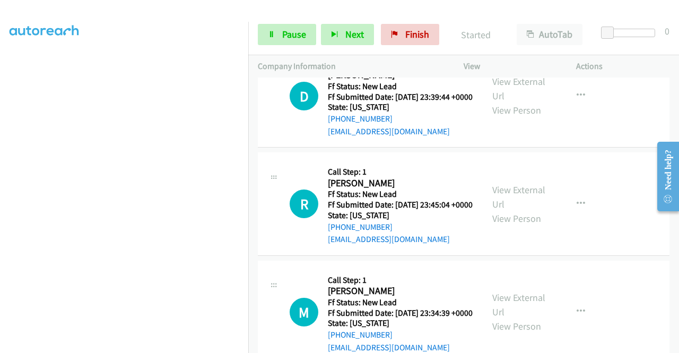
scroll to position [940, 0]
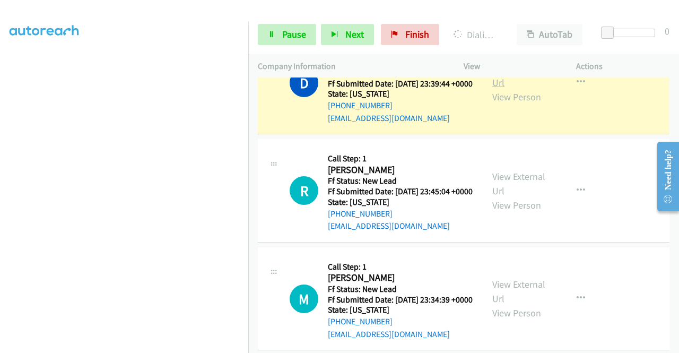
click at [498, 89] on link "View External Url" at bounding box center [518, 75] width 53 height 27
drag, startPoint x: 0, startPoint y: 217, endPoint x: 19, endPoint y: 226, distance: 21.1
click at [0, 217] on aside "Dialing Mode: Power | Switch to Preview My Lists" at bounding box center [124, 80] width 248 height 587
click at [250, 137] on td "D Callback Scheduled Call Step: 1 Darla Clampit America/Chicago Ff Status: New …" at bounding box center [463, 83] width 431 height 108
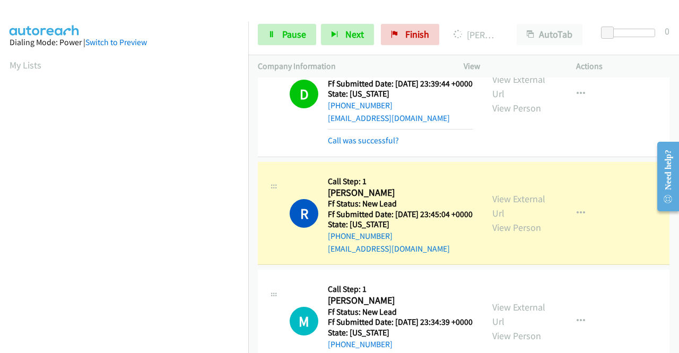
scroll to position [242, 0]
click at [494, 219] on link "View External Url" at bounding box center [518, 206] width 53 height 27
click at [0, 190] on aside "Dialing Mode: Power | Switch to Preview My Lists" at bounding box center [124, 80] width 248 height 587
click at [362, 157] on div "D Callback Scheduled Call Step: 1 Darla Clampit America/Chicago Ff Status: New …" at bounding box center [464, 94] width 412 height 126
click at [380, 145] on link "Call was successful?" at bounding box center [363, 140] width 71 height 10
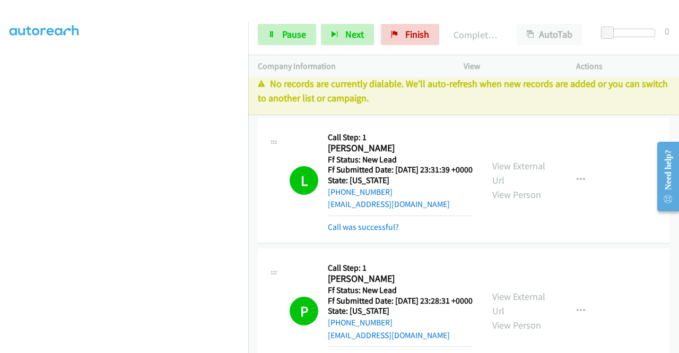
scroll to position [0, 0]
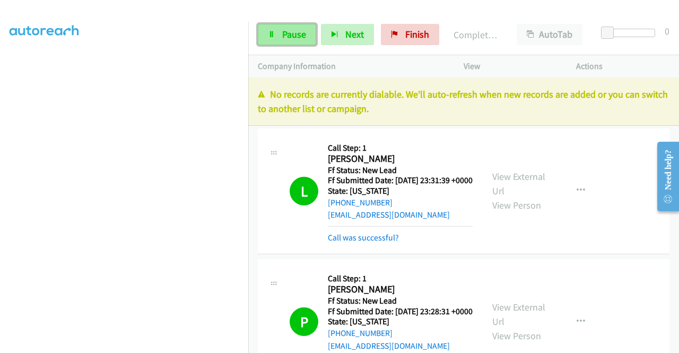
click at [298, 29] on span "Pause" at bounding box center [294, 34] width 24 height 12
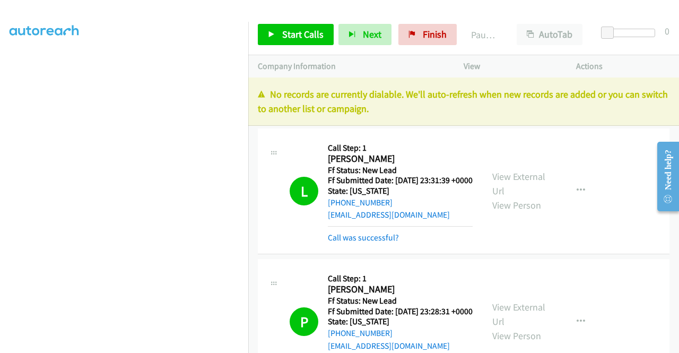
click at [506, 100] on p "No records are currently dialable. We'll auto-refresh when new records are adde…" at bounding box center [464, 101] width 412 height 29
click at [438, 43] on link "Finish" at bounding box center [427, 34] width 58 height 21
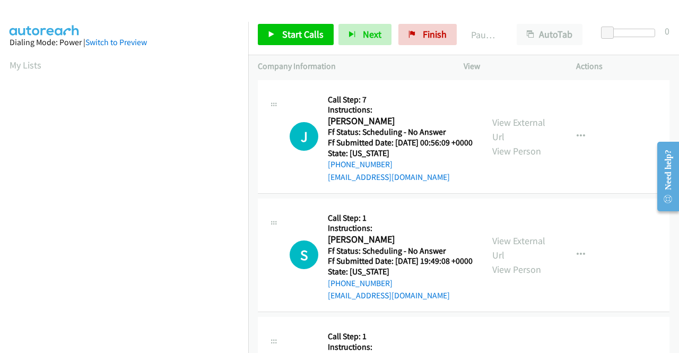
click at [294, 48] on div "Start Calls Pause Next Finish Paused AutoTab AutoTab 0" at bounding box center [463, 34] width 431 height 41
click at [298, 37] on span "Start Calls" at bounding box center [302, 34] width 41 height 12
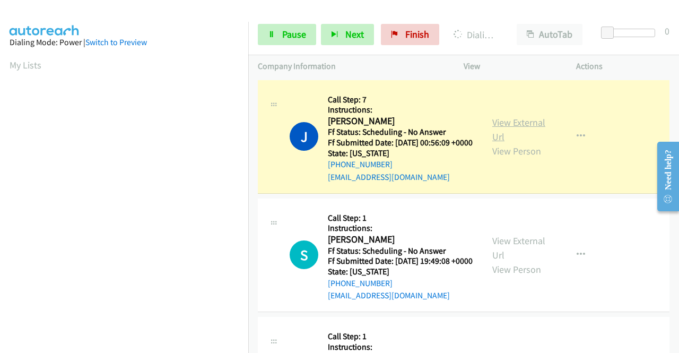
click at [512, 125] on link "View External Url" at bounding box center [518, 129] width 53 height 27
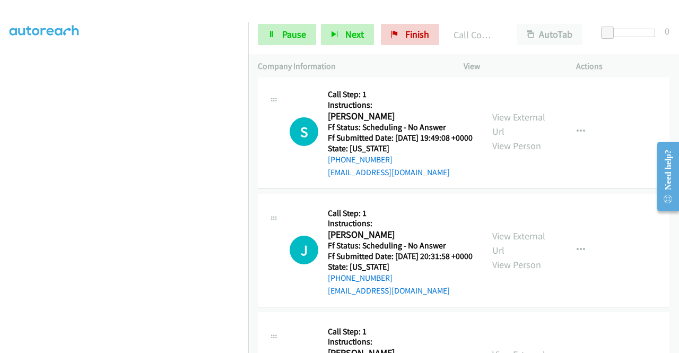
scroll to position [155, 0]
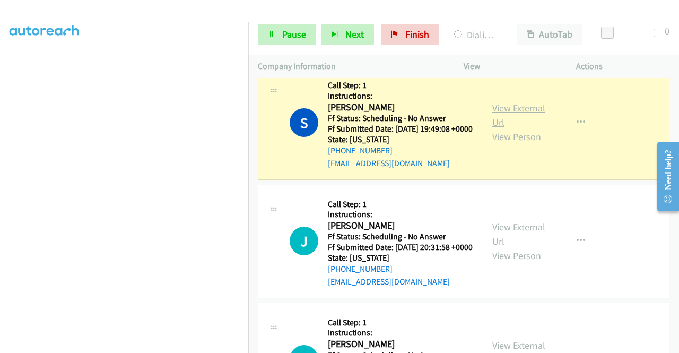
click at [518, 121] on link "View External Url" at bounding box center [518, 115] width 53 height 27
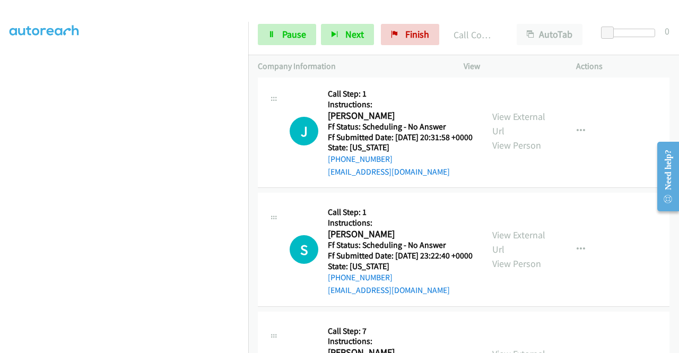
scroll to position [297, 0]
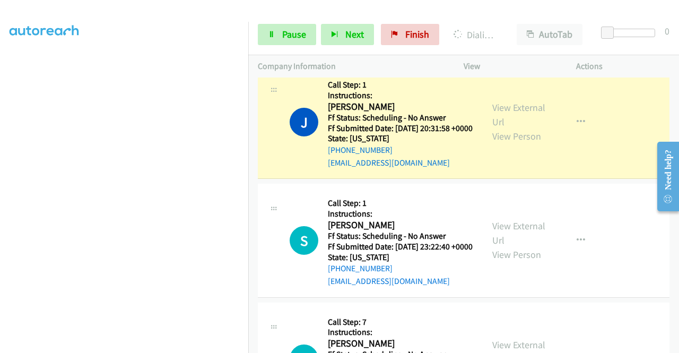
click at [487, 130] on div "View External Url View Person View External Url Email Schedule/Manage Callback …" at bounding box center [544, 122] width 122 height 94
click at [492, 128] on link "View External Url" at bounding box center [518, 114] width 53 height 27
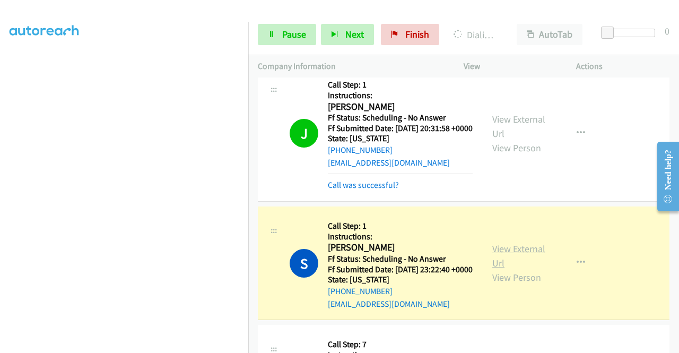
click at [505, 269] on link "View External Url" at bounding box center [518, 255] width 53 height 27
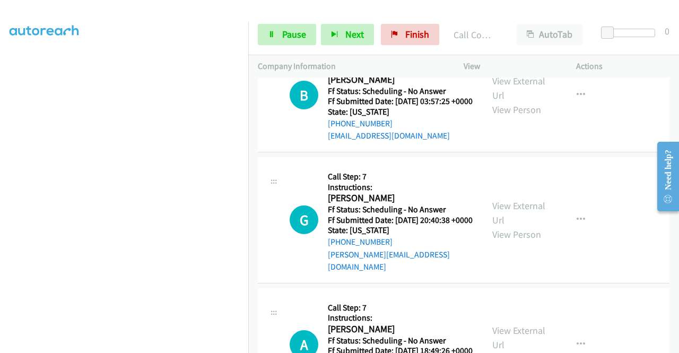
scroll to position [608, 0]
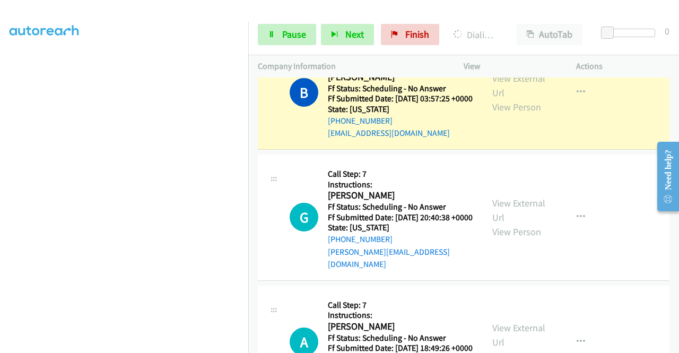
click at [498, 114] on div "View External Url View Person" at bounding box center [519, 92] width 55 height 43
click at [494, 99] on link "View External Url" at bounding box center [518, 85] width 53 height 27
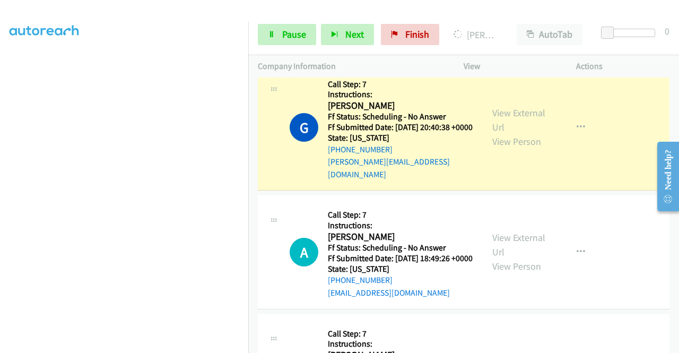
scroll to position [777, 0]
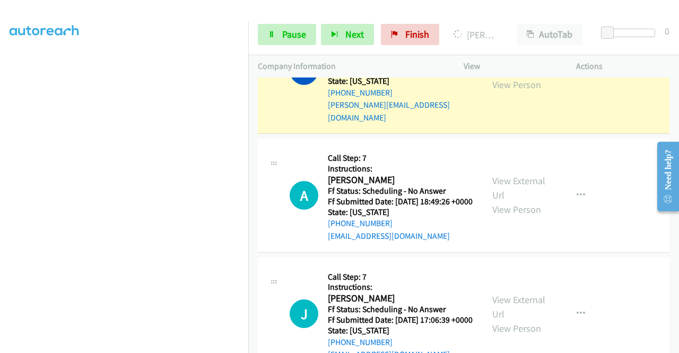
click at [520, 76] on link "View External Url" at bounding box center [518, 63] width 53 height 27
click at [275, 31] on link "Pause" at bounding box center [287, 34] width 58 height 21
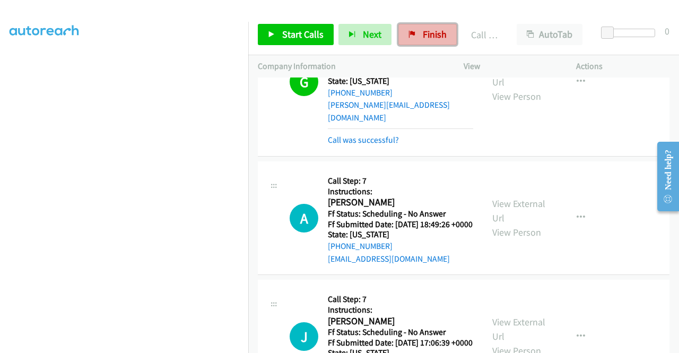
click at [437, 30] on span "Finish" at bounding box center [435, 34] width 24 height 12
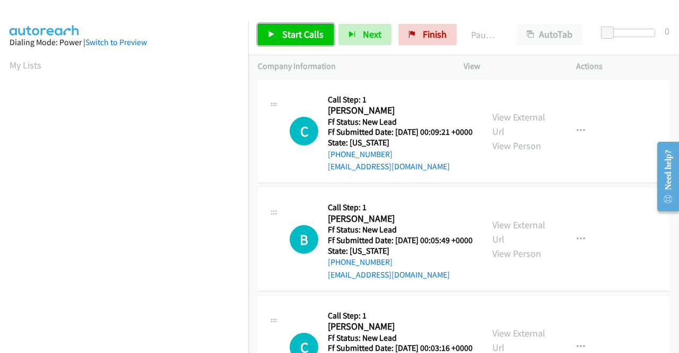
click at [313, 32] on span "Start Calls" at bounding box center [302, 34] width 41 height 12
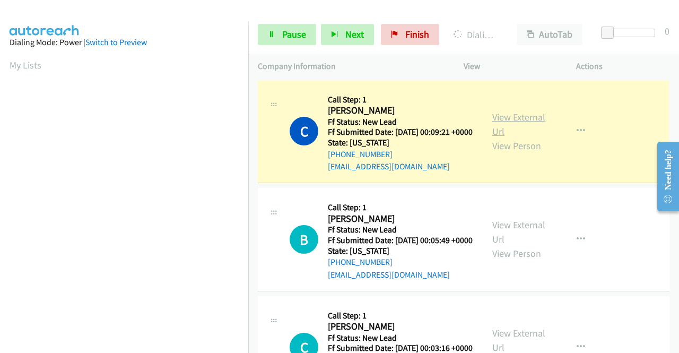
click at [520, 121] on link "View External Url" at bounding box center [518, 124] width 53 height 27
click at [0, 197] on aside "Dialing Mode: Power | Switch to Preview My Lists" at bounding box center [124, 315] width 248 height 587
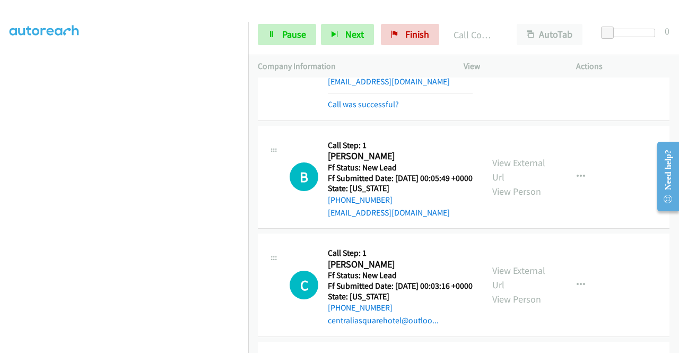
scroll to position [106, 0]
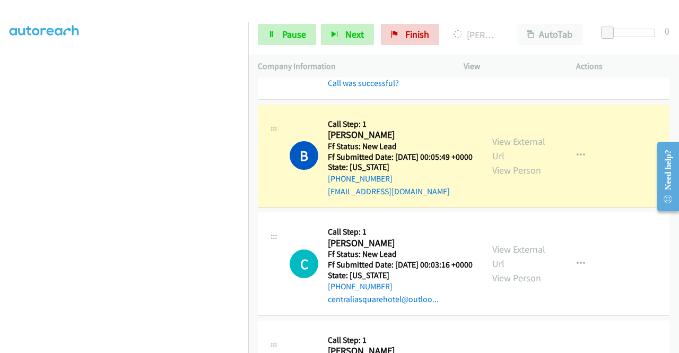
click at [494, 149] on div "View External Url View Person View External Url Email Schedule/Manage Callback …" at bounding box center [544, 156] width 122 height 84
click at [493, 152] on link "View External Url" at bounding box center [518, 148] width 53 height 27
click at [248, 145] on td "B Callback Scheduled Call Step: 1 Brock Messner America/Chicago Ff Status: New …" at bounding box center [463, 156] width 431 height 108
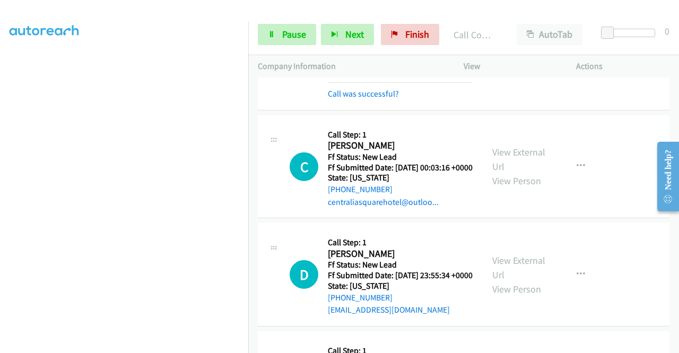
scroll to position [247, 0]
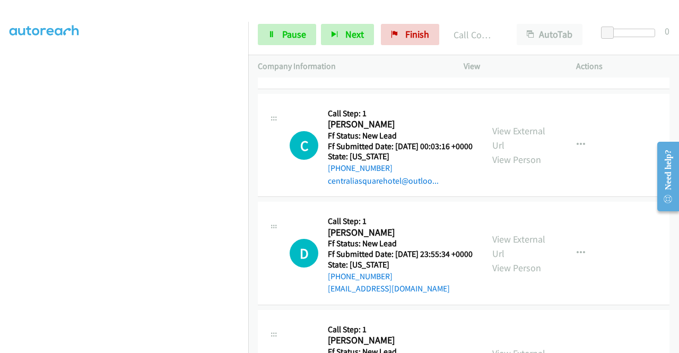
click at [486, 187] on div "View External Url View Person View External Url Email Schedule/Manage Callback …" at bounding box center [544, 145] width 122 height 84
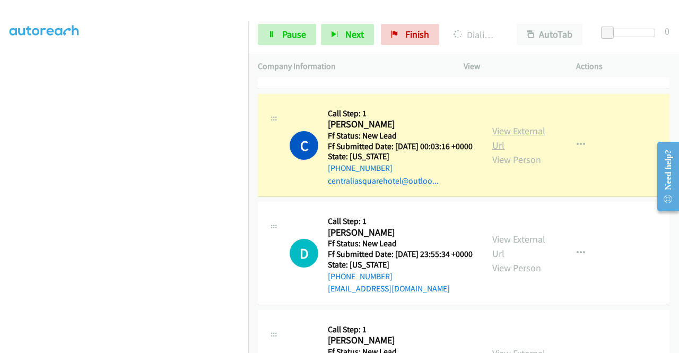
click at [492, 151] on link "View External Url" at bounding box center [518, 138] width 53 height 27
click at [0, 198] on aside "Dialing Mode: Power | Switch to Preview My Lists" at bounding box center [124, 80] width 248 height 587
click at [283, 37] on span "Pause" at bounding box center [294, 34] width 24 height 12
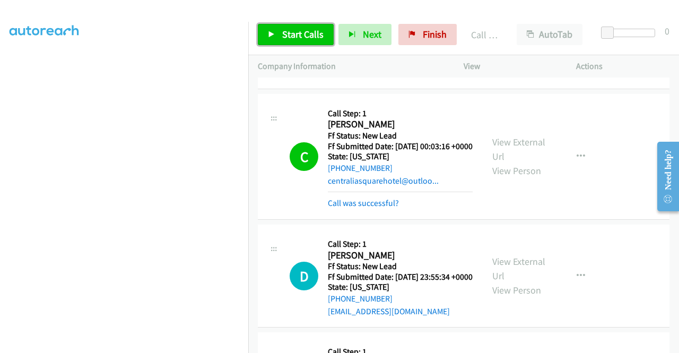
click at [288, 36] on span "Start Calls" at bounding box center [302, 34] width 41 height 12
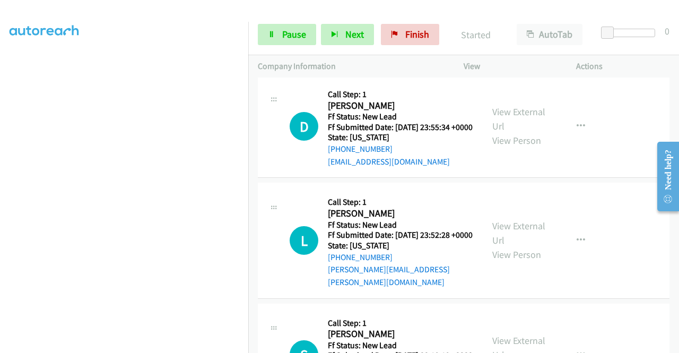
scroll to position [411, 0]
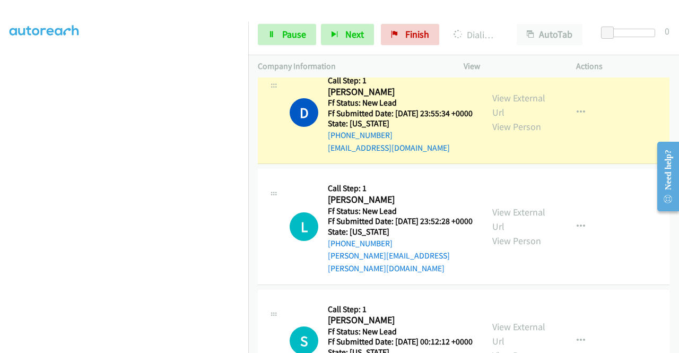
click at [499, 126] on div "View External Url View Person" at bounding box center [519, 112] width 55 height 43
click at [499, 118] on link "View External Url" at bounding box center [518, 105] width 53 height 27
drag, startPoint x: 0, startPoint y: 162, endPoint x: 11, endPoint y: 170, distance: 13.6
click at [0, 162] on aside "Dialing Mode: Power | Switch to Preview My Lists" at bounding box center [124, 80] width 248 height 587
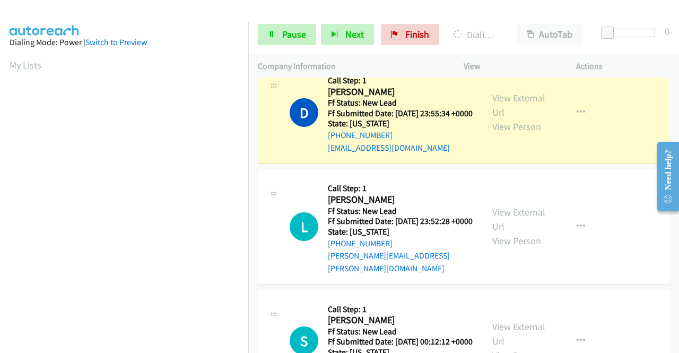
drag, startPoint x: 248, startPoint y: 207, endPoint x: 247, endPoint y: 328, distance: 121.0
click at [247, 328] on nav "Dialing Mode: Power | Switch to Preview My Lists" at bounding box center [124, 198] width 249 height 353
click at [0, 160] on aside "Dialing Mode: Power | Switch to Preview My Lists" at bounding box center [124, 80] width 248 height 587
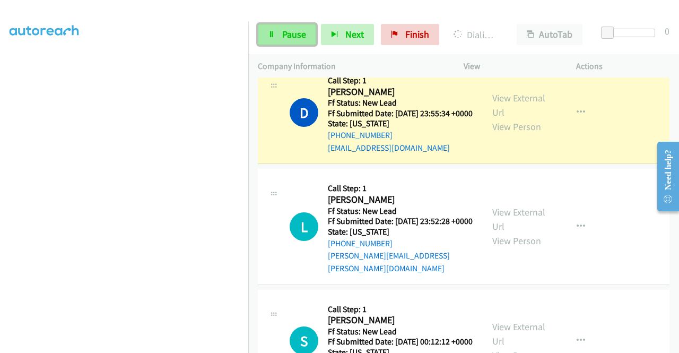
click at [284, 29] on span "Pause" at bounding box center [294, 34] width 24 height 12
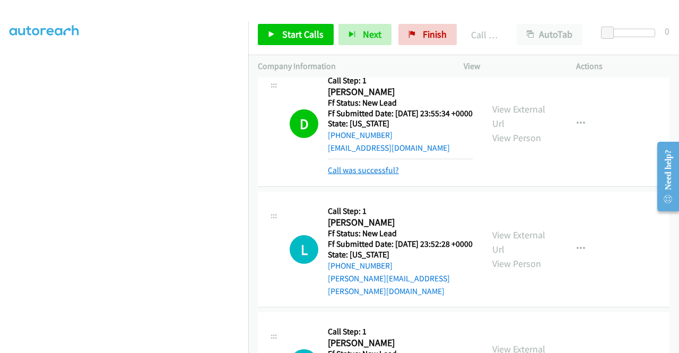
click at [357, 175] on link "Call was successful?" at bounding box center [363, 170] width 71 height 10
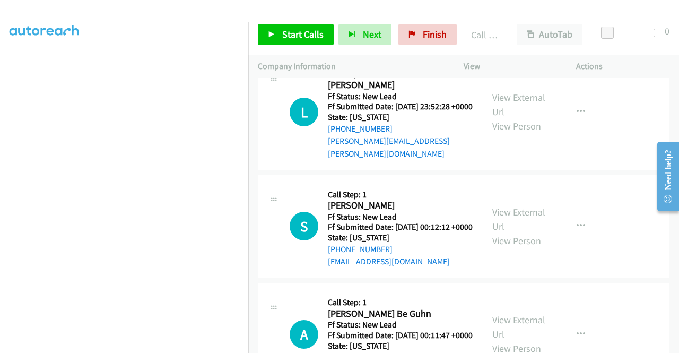
scroll to position [543, 0]
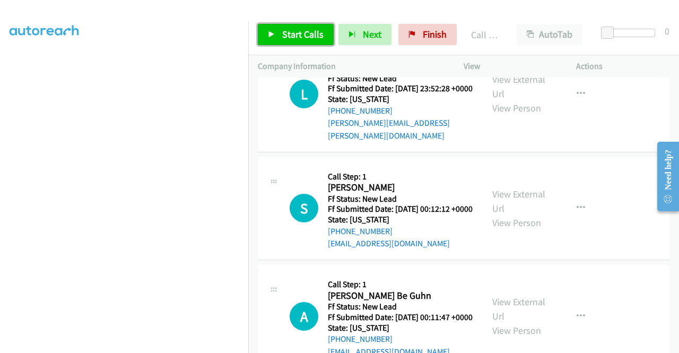
click at [276, 30] on link "Start Calls" at bounding box center [296, 34] width 76 height 21
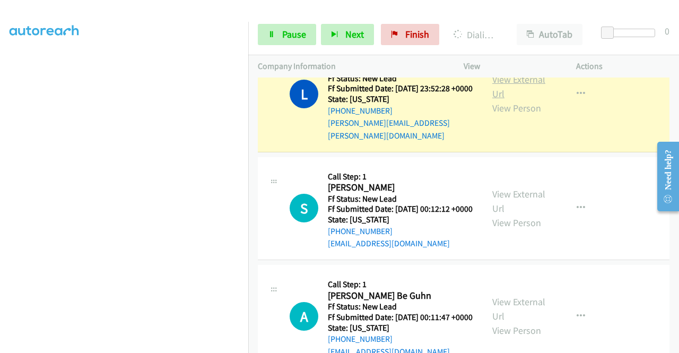
click at [493, 100] on link "View External Url" at bounding box center [518, 86] width 53 height 27
click at [0, 212] on aside "Dialing Mode: Power | Switch to Preview My Lists" at bounding box center [124, 80] width 248 height 587
click at [275, 36] on link "Pause" at bounding box center [287, 34] width 58 height 21
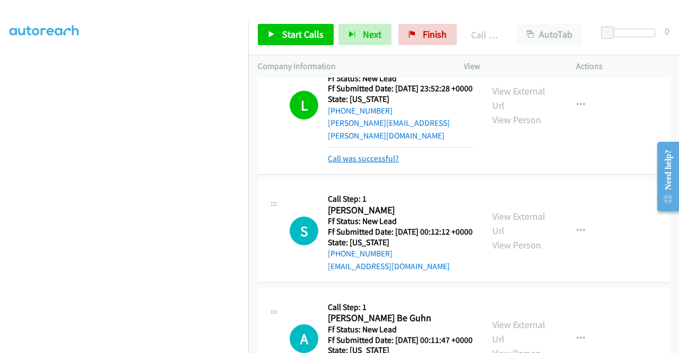
click at [366, 163] on link "Call was successful?" at bounding box center [363, 158] width 71 height 10
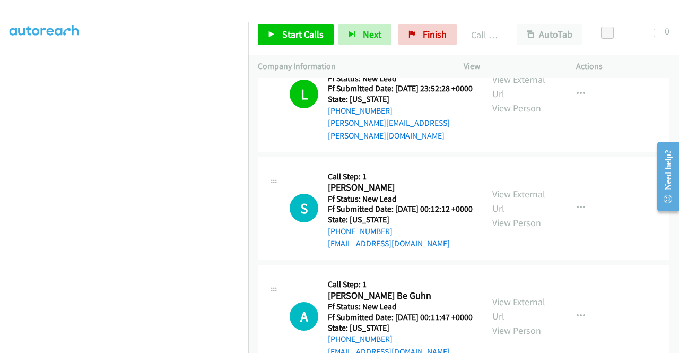
click at [291, 48] on div "Start Calls Pause Next Finish Call Completed AutoTab AutoTab 0" at bounding box center [463, 34] width 431 height 41
click at [288, 42] on link "Start Calls" at bounding box center [296, 34] width 76 height 21
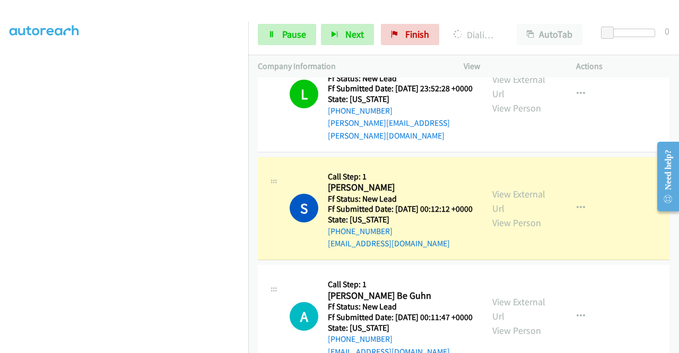
click at [520, 230] on div "View External Url View Person" at bounding box center [519, 208] width 55 height 43
click at [509, 214] on link "View External Url" at bounding box center [518, 201] width 53 height 27
click at [0, 183] on aside "Dialing Mode: Power | Switch to Preview My Lists" at bounding box center [124, 80] width 248 height 587
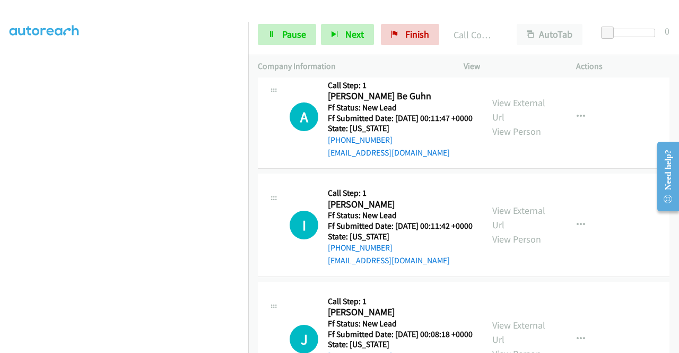
scroll to position [787, 0]
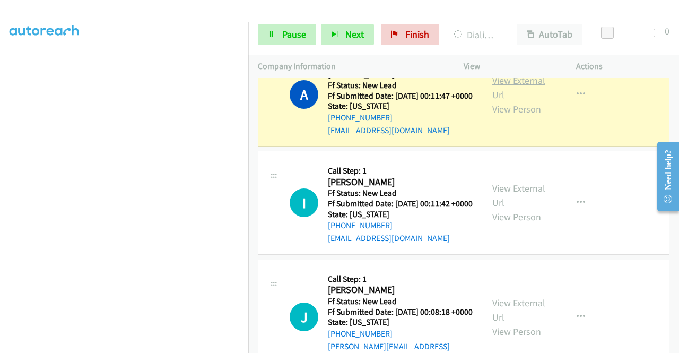
click at [494, 101] on link "View External Url" at bounding box center [518, 87] width 53 height 27
click at [276, 41] on link "Pause" at bounding box center [287, 34] width 58 height 21
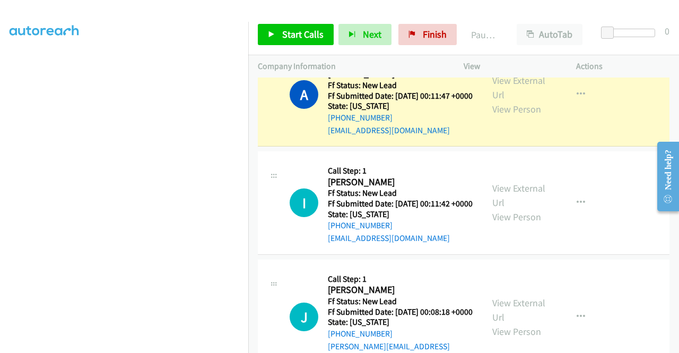
scroll to position [226, 0]
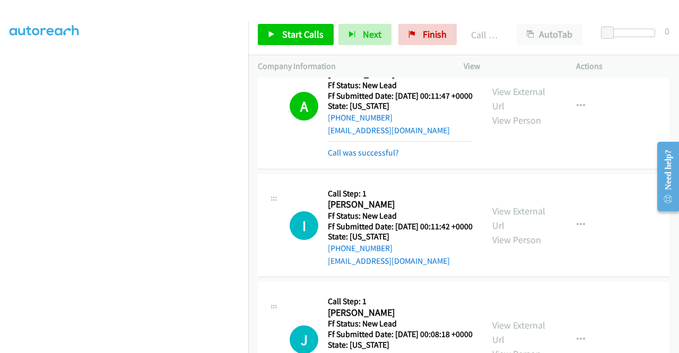
click at [438, 46] on div "Start Calls Pause Next Finish Call Completed AutoTab AutoTab 0" at bounding box center [463, 34] width 431 height 41
click at [431, 37] on span "Finish" at bounding box center [435, 34] width 24 height 12
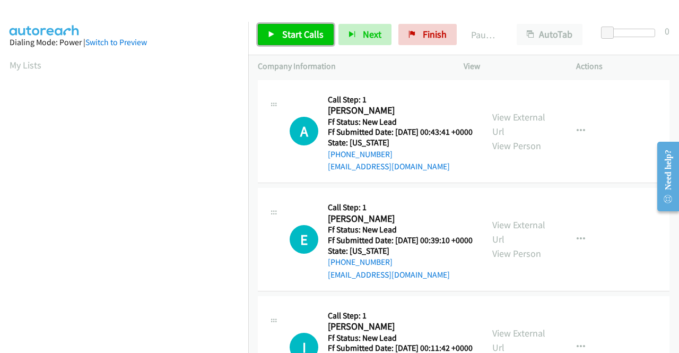
click at [315, 35] on span "Start Calls" at bounding box center [302, 34] width 41 height 12
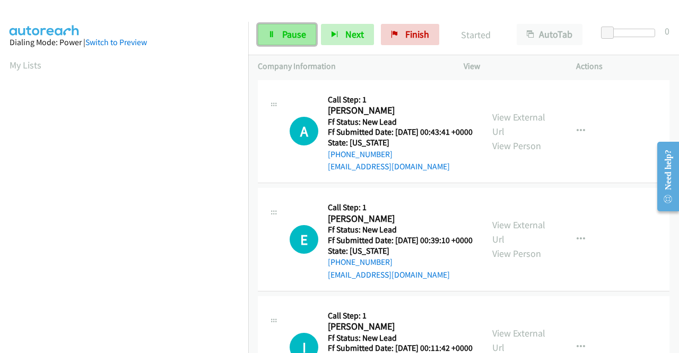
click at [276, 32] on link "Pause" at bounding box center [287, 34] width 58 height 21
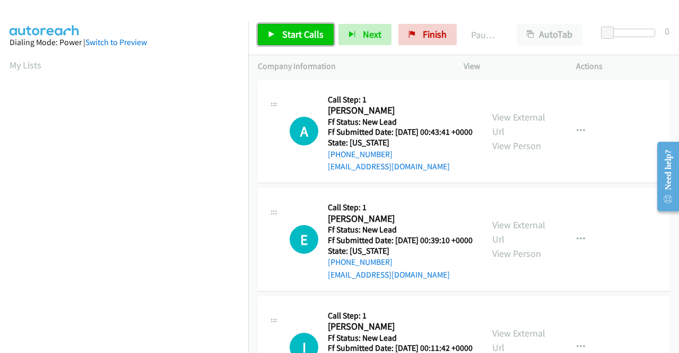
click at [276, 32] on link "Start Calls" at bounding box center [296, 34] width 76 height 21
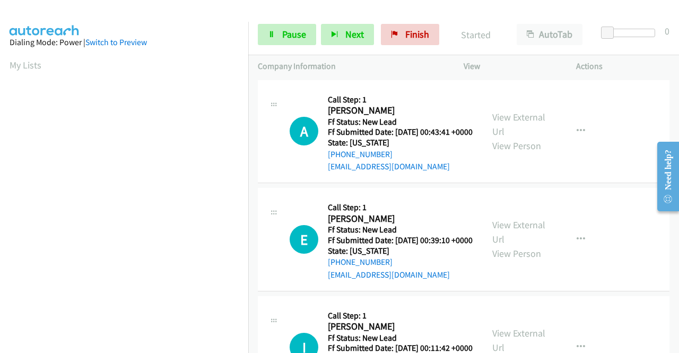
click at [0, 218] on aside "Dialing Mode: Power | Switch to Preview My Lists" at bounding box center [124, 315] width 248 height 587
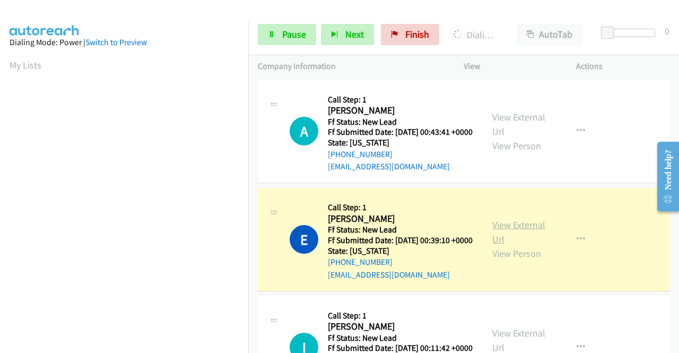
click at [520, 237] on link "View External Url" at bounding box center [518, 232] width 53 height 27
click at [0, 187] on aside "Dialing Mode: Power | Switch to Preview My Lists" at bounding box center [124, 80] width 248 height 587
click at [0, 97] on aside "Dialing Mode: Power | Switch to Preview My Lists" at bounding box center [124, 80] width 248 height 587
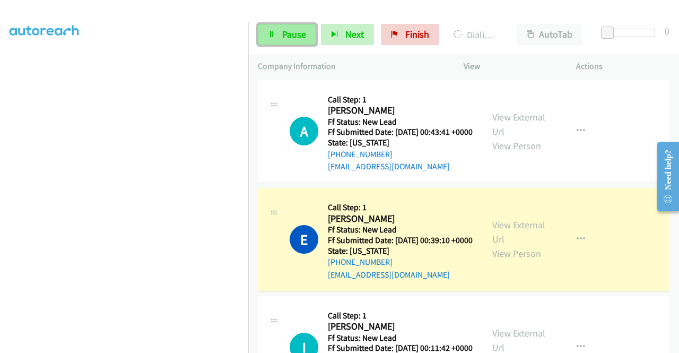
click at [267, 27] on link "Pause" at bounding box center [287, 34] width 58 height 21
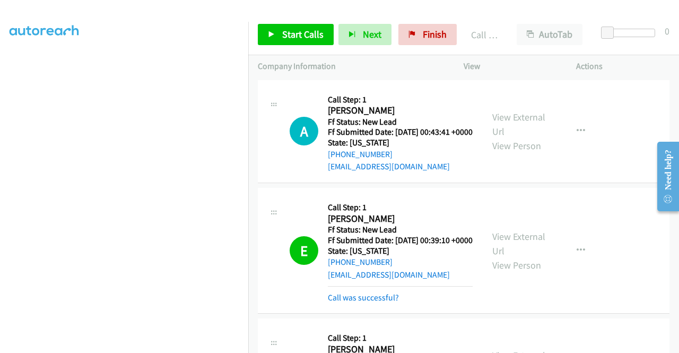
click at [275, 23] on div "Start Calls Pause Next Finish Call Completed AutoTab AutoTab 0" at bounding box center [463, 34] width 431 height 41
click at [275, 32] on icon at bounding box center [271, 34] width 7 height 7
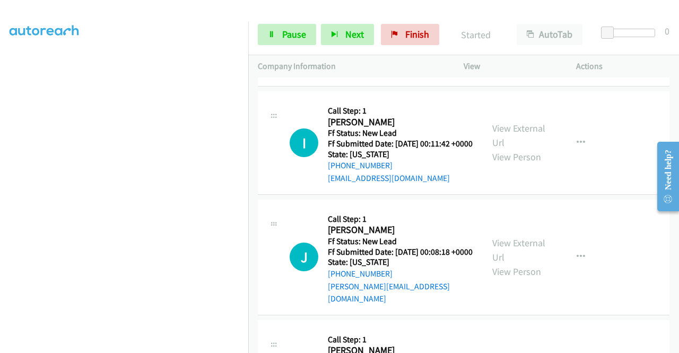
scroll to position [229, 0]
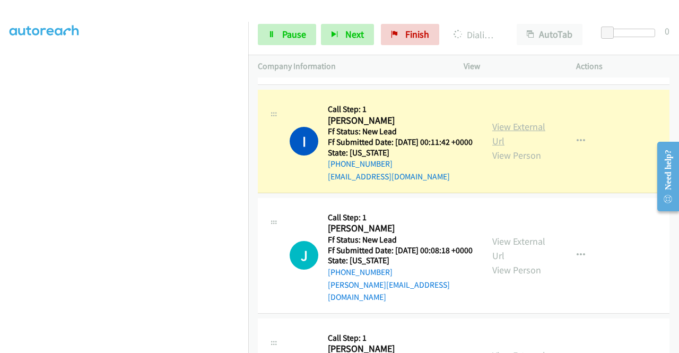
click at [508, 147] on link "View External Url" at bounding box center [518, 133] width 53 height 27
click at [0, 199] on aside "Dialing Mode: Power | Switch to Preview My Lists" at bounding box center [124, 80] width 248 height 587
click at [282, 36] on span "Pause" at bounding box center [294, 34] width 24 height 12
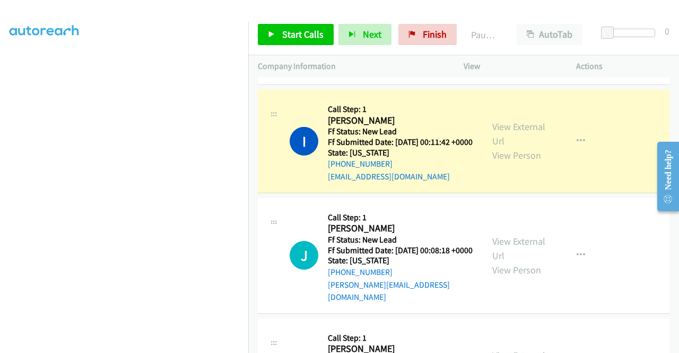
click at [248, 141] on td "I Callback Scheduled Call Step: 1 [PERSON_NAME] America/[GEOGRAPHIC_DATA] Ff St…" at bounding box center [463, 142] width 431 height 108
click at [0, 205] on aside "Dialing Mode: Power | Switch to Preview My Lists" at bounding box center [124, 80] width 248 height 587
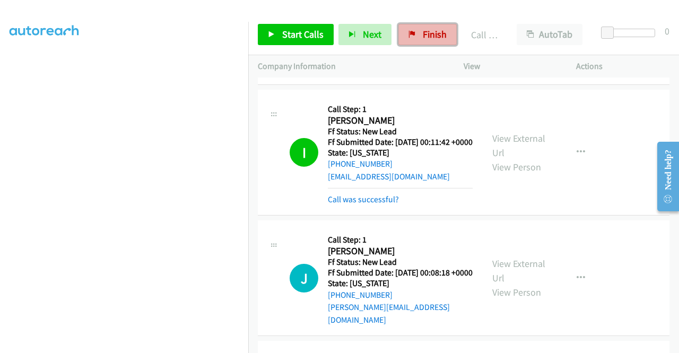
click at [416, 29] on link "Finish" at bounding box center [427, 34] width 58 height 21
